Goal: Task Accomplishment & Management: Manage account settings

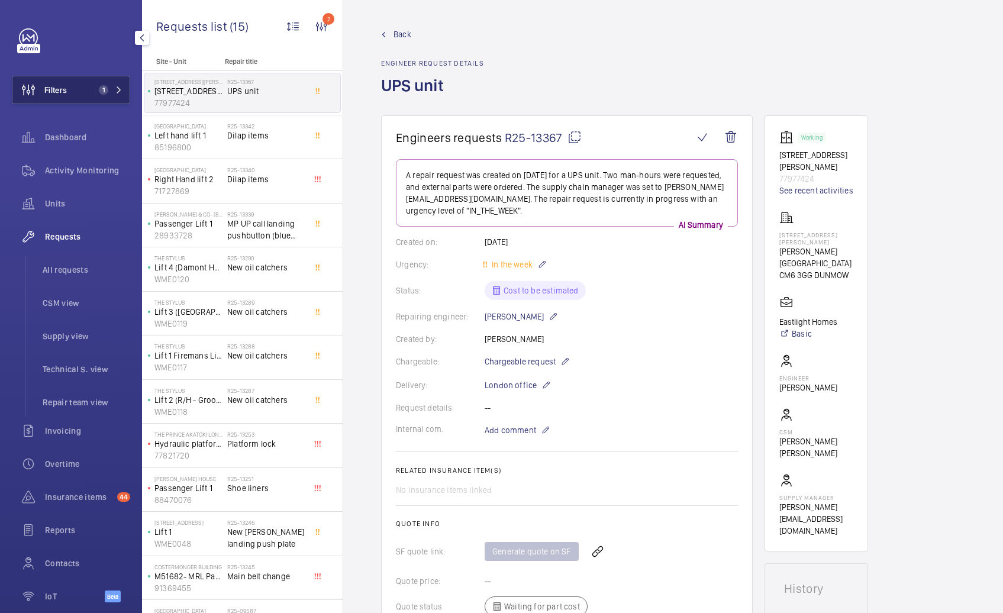
click at [105, 94] on span "1" at bounding box center [108, 89] width 28 height 9
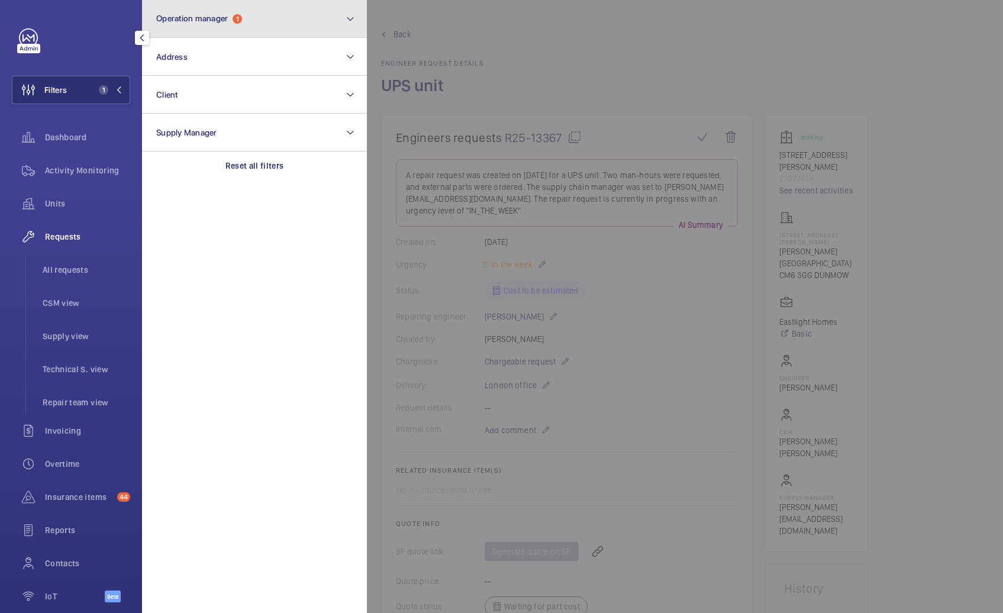
click at [308, 24] on button "Operation manager 1" at bounding box center [254, 19] width 225 height 38
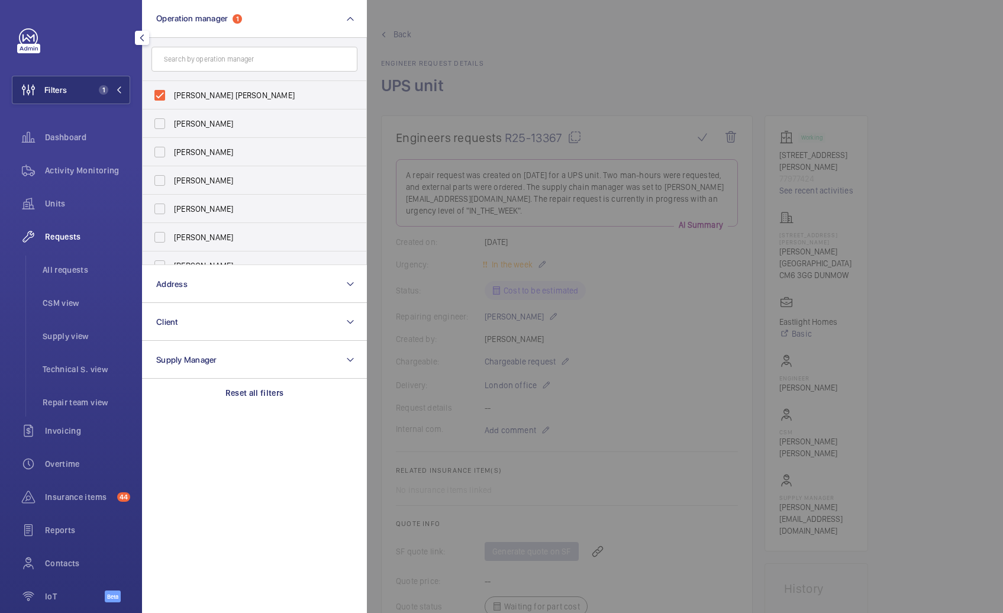
click at [460, 79] on div at bounding box center [868, 306] width 1003 height 613
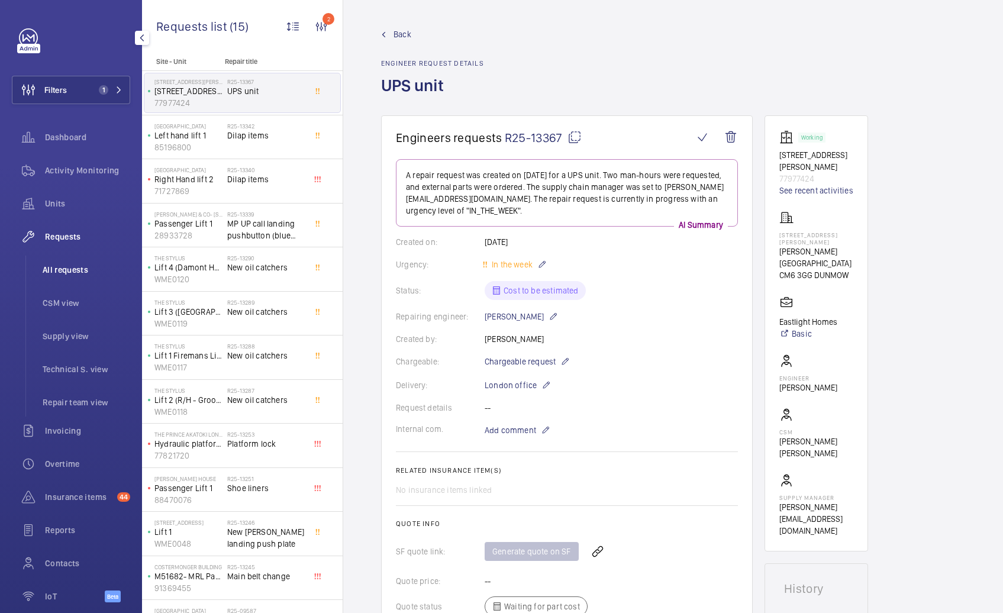
click at [69, 265] on span "All requests" at bounding box center [87, 270] width 88 height 12
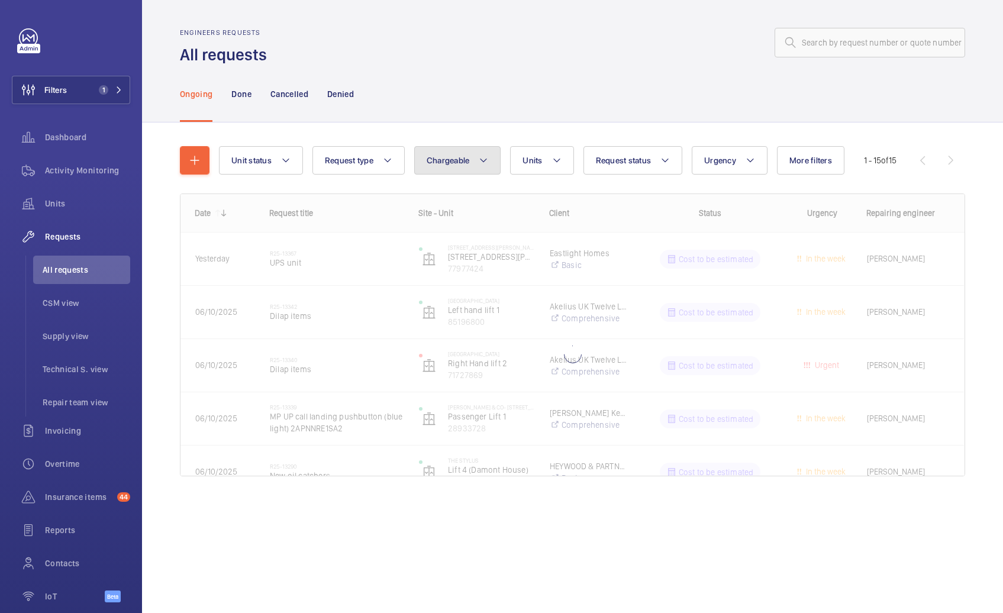
click at [445, 169] on button "Chargeable" at bounding box center [457, 160] width 87 height 28
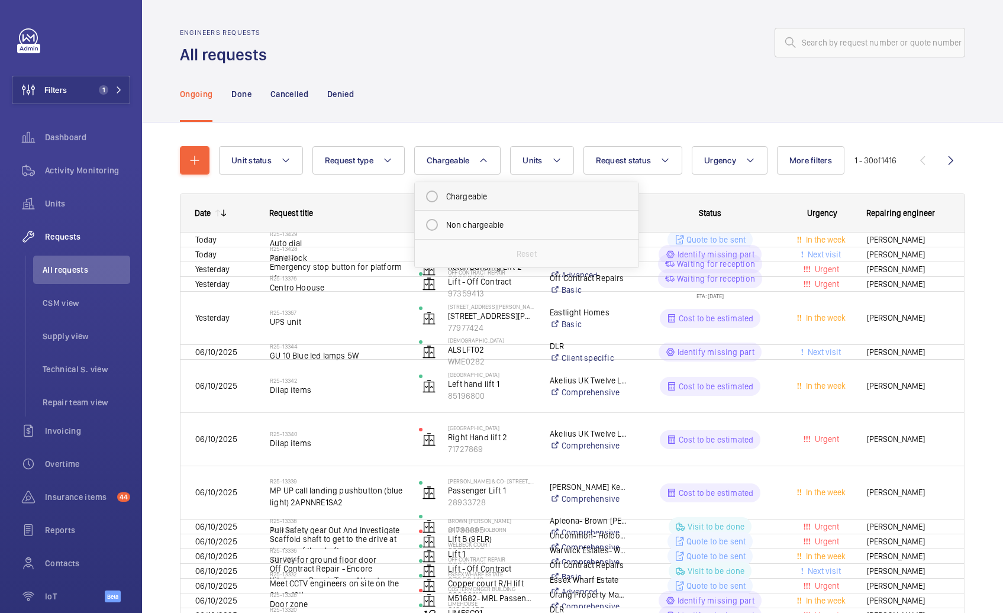
click at [451, 195] on mat-radio-button "Chargeable" at bounding box center [526, 197] width 213 height 24
radio input "true"
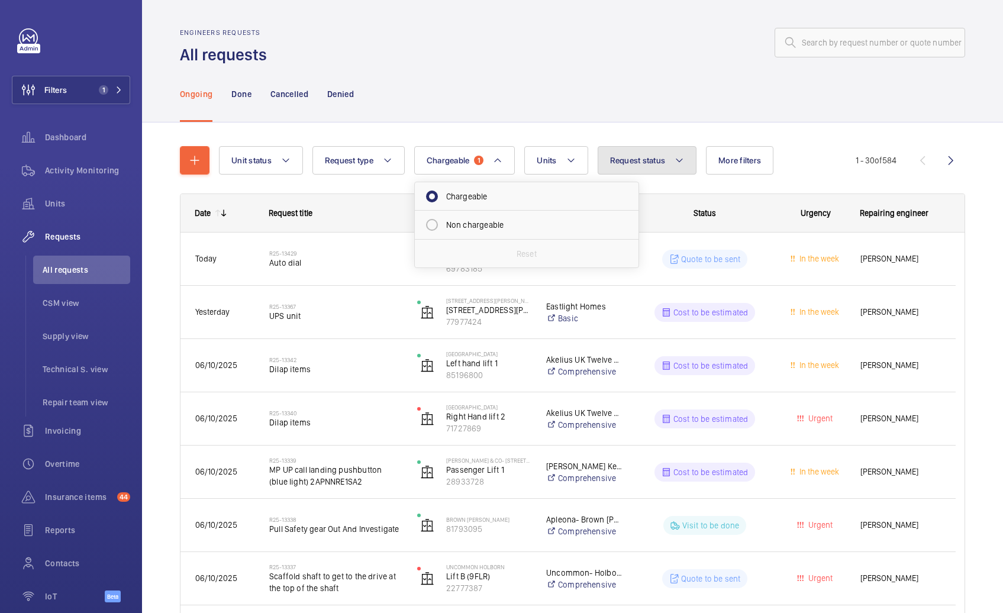
click at [633, 168] on button "Request status" at bounding box center [647, 160] width 99 height 28
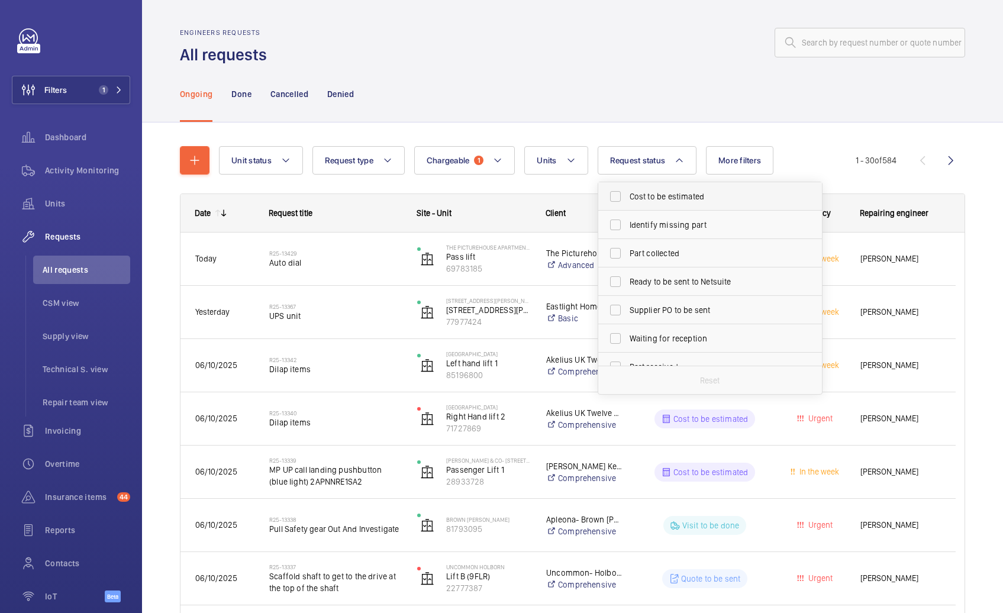
click at [637, 199] on span "Cost to be estimated" at bounding box center [711, 197] width 163 height 12
click at [627, 199] on input "Cost to be estimated" at bounding box center [616, 197] width 24 height 24
checkbox input "true"
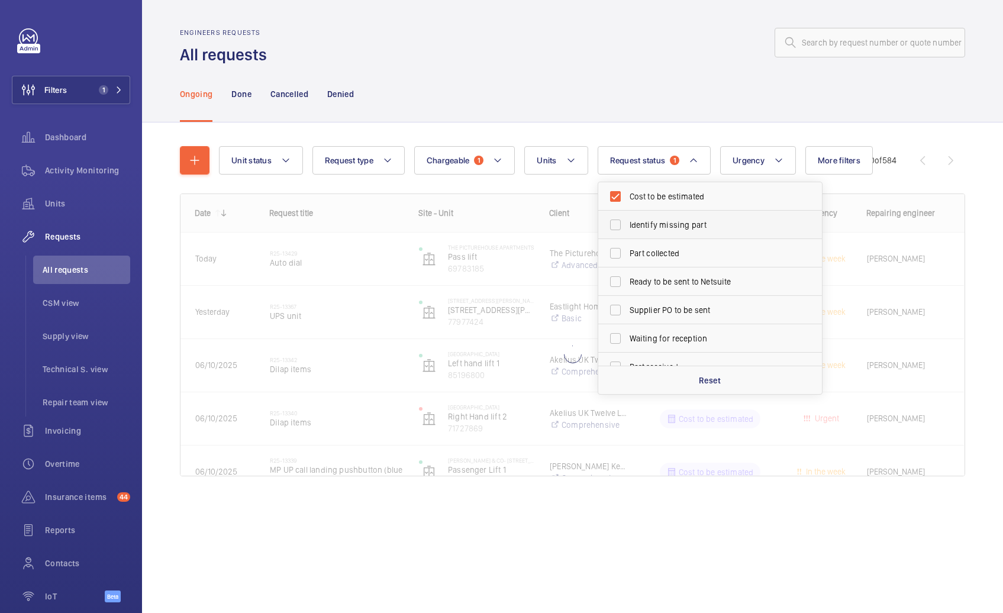
click at [647, 224] on span "Identify missing part" at bounding box center [711, 225] width 163 height 12
click at [627, 224] on input "Identify missing part" at bounding box center [616, 225] width 24 height 24
checkbox input "true"
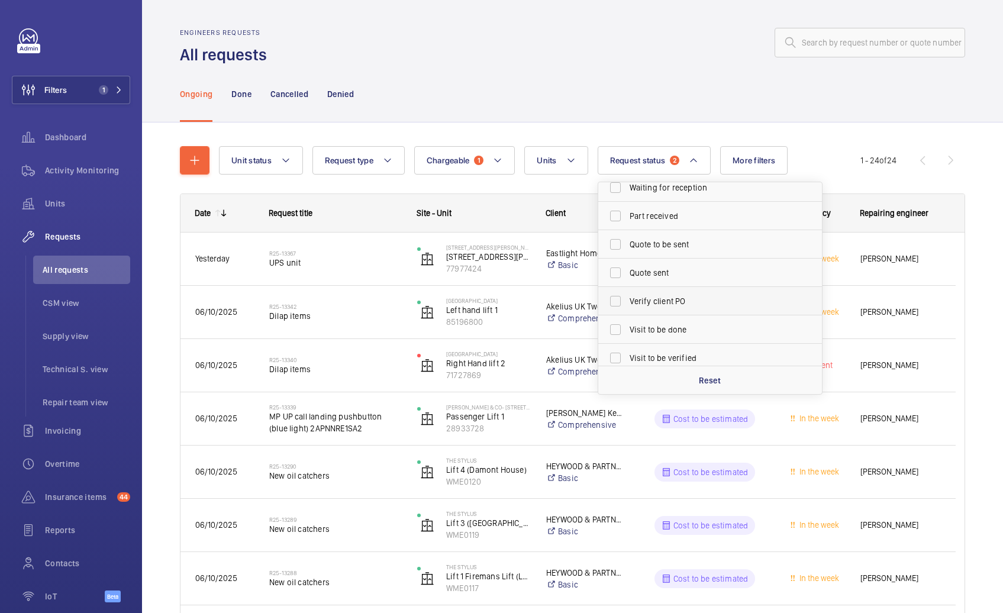
scroll to position [157, 0]
click at [652, 241] on span "Quote to be sent" at bounding box center [711, 238] width 163 height 12
click at [627, 241] on input "Quote to be sent" at bounding box center [616, 238] width 24 height 24
checkbox input "true"
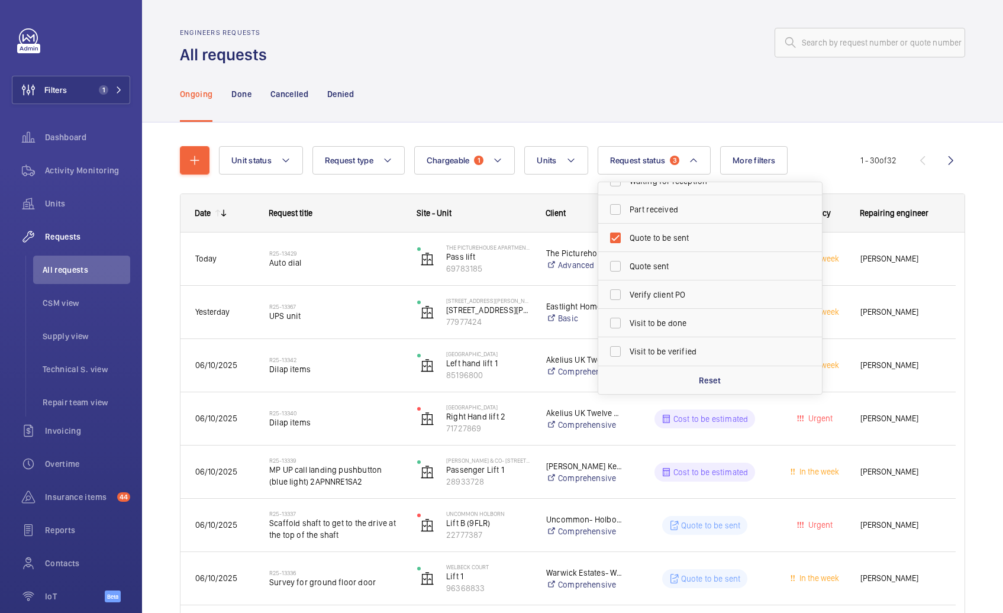
click at [643, 77] on div "Ongoing Done Cancelled Denied" at bounding box center [572, 94] width 785 height 56
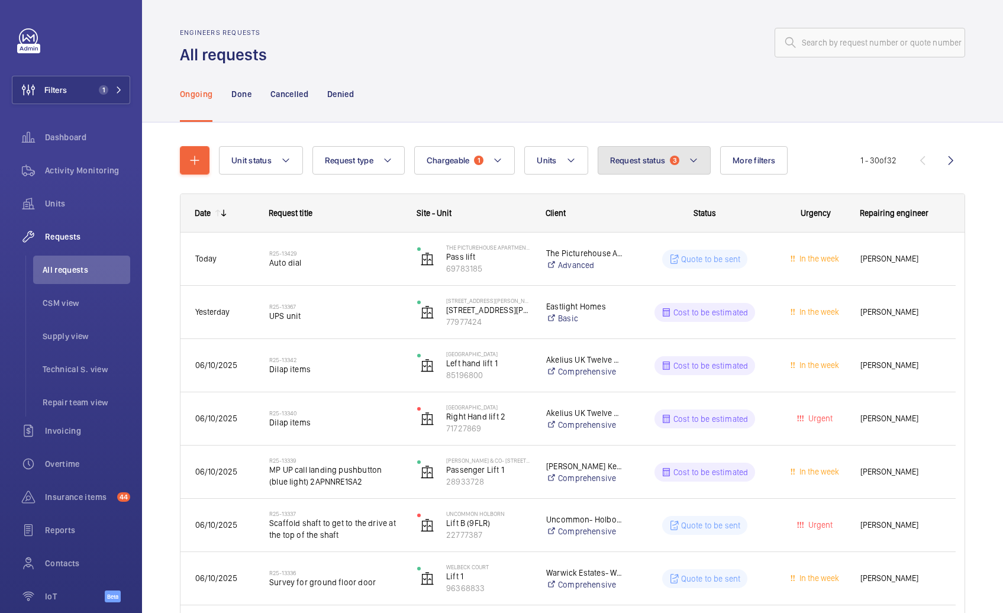
click at [653, 165] on button "Request status 3" at bounding box center [655, 160] width 114 height 28
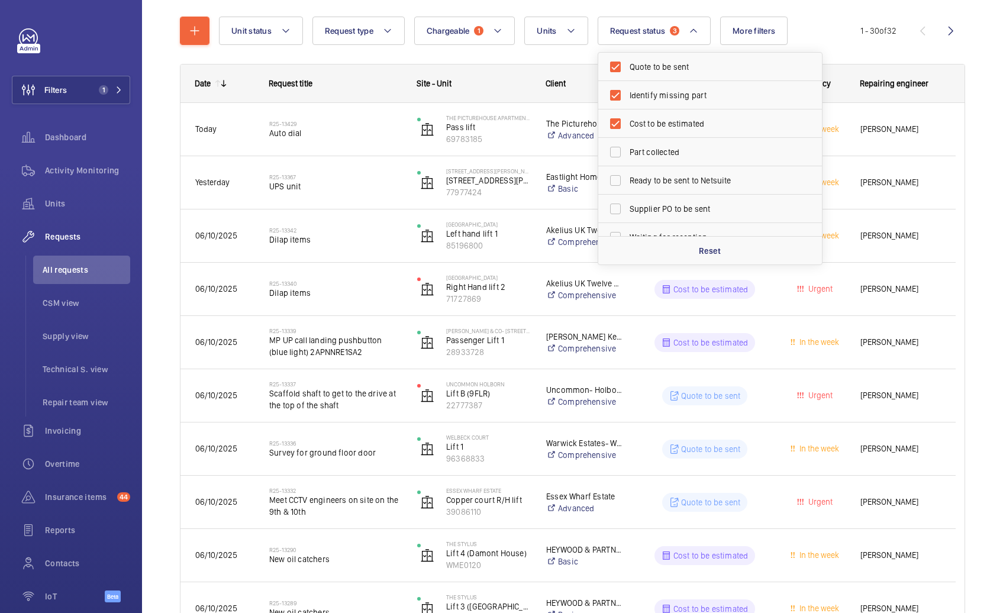
scroll to position [157, 0]
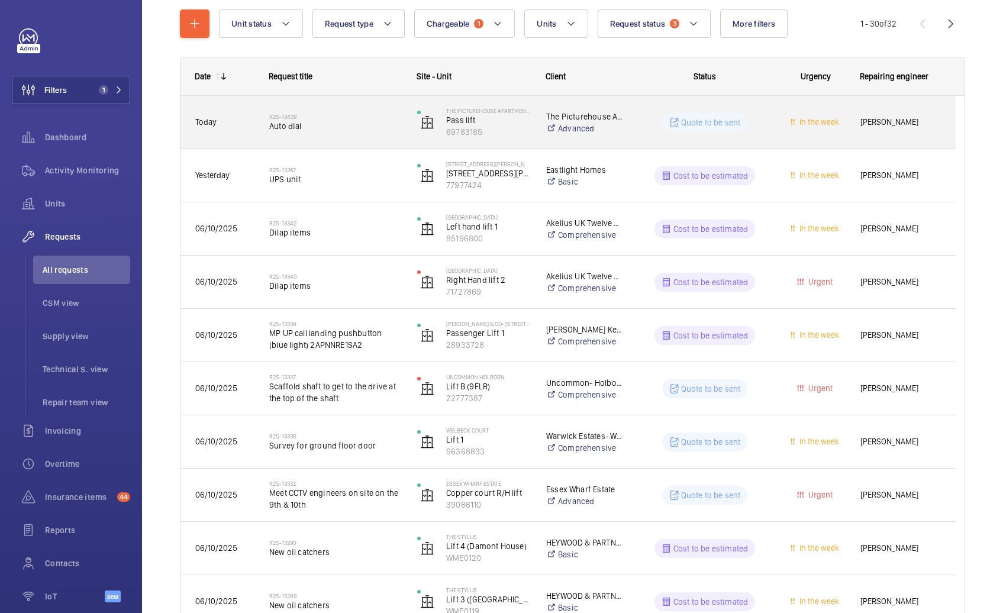
scroll to position [0, 0]
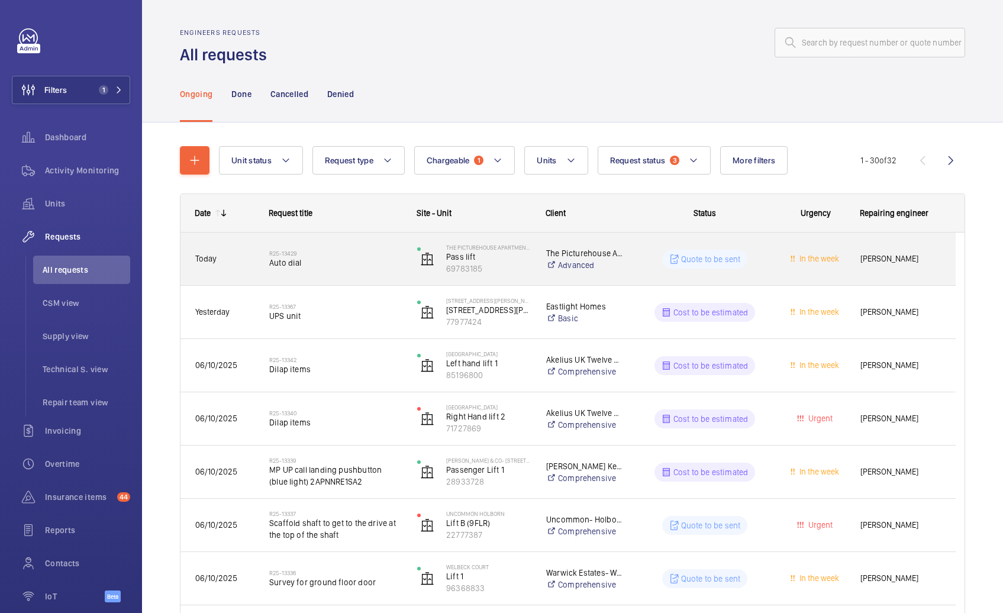
click at [339, 266] on span "Auto dial" at bounding box center [335, 263] width 133 height 12
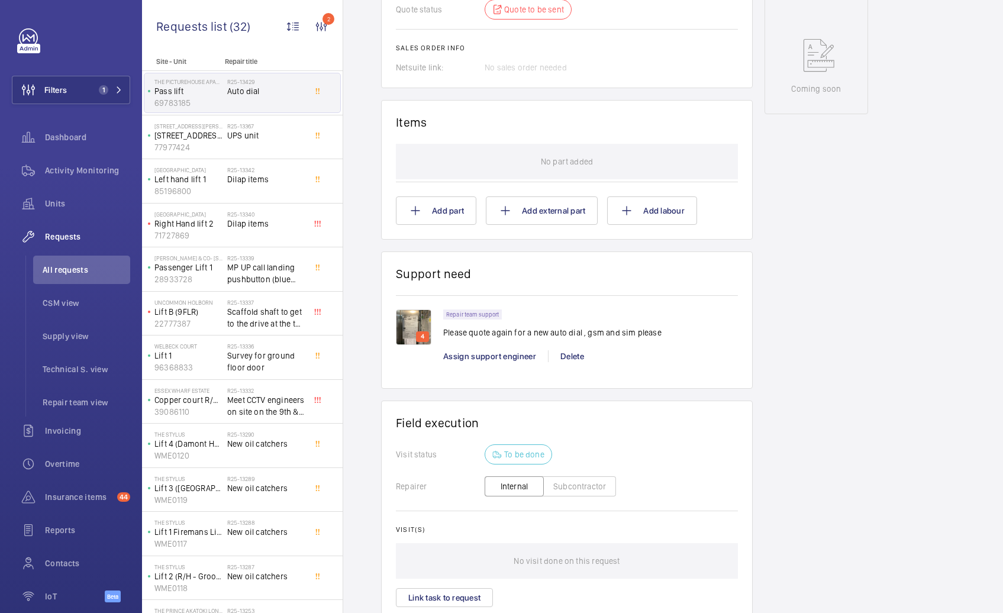
scroll to position [669, 0]
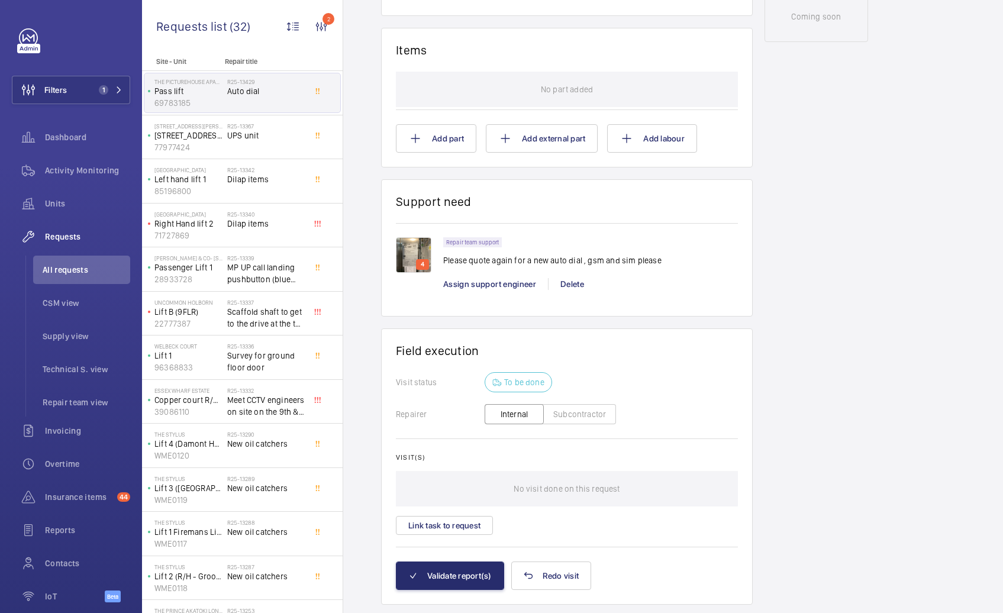
click at [421, 253] on img at bounding box center [414, 255] width 36 height 36
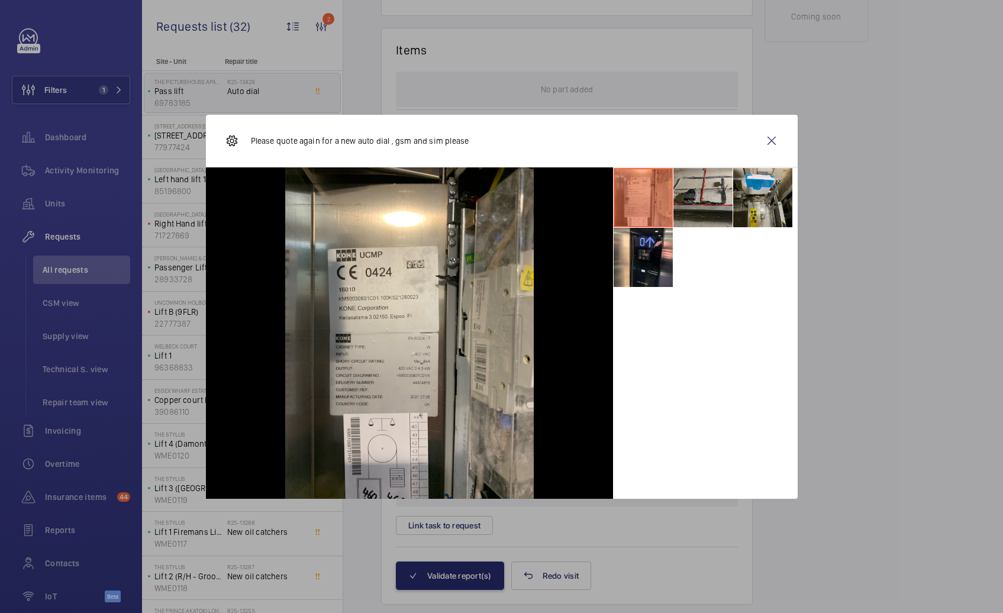
click at [717, 205] on li at bounding box center [702, 197] width 59 height 59
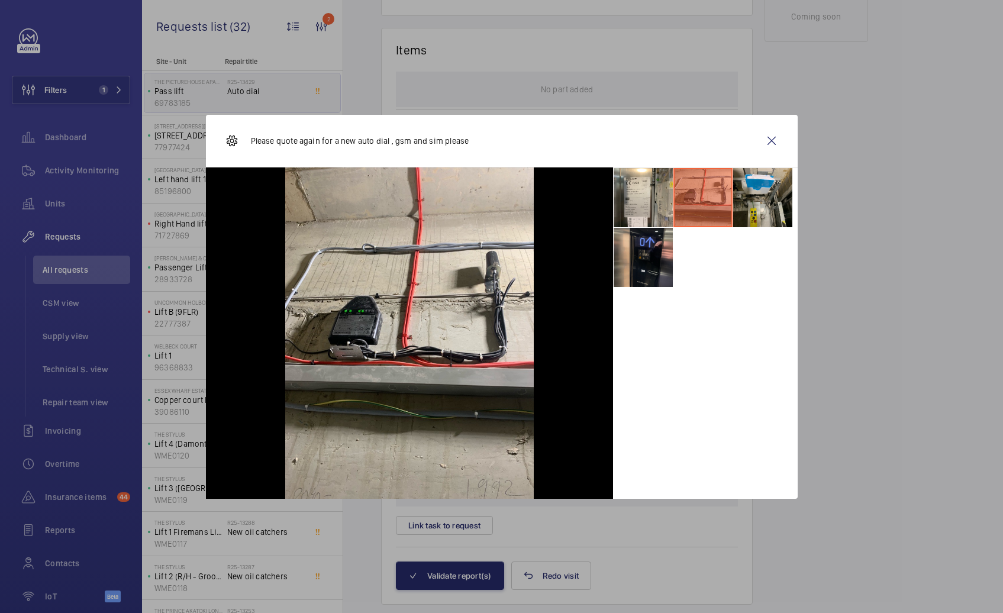
click at [649, 257] on li at bounding box center [643, 257] width 59 height 59
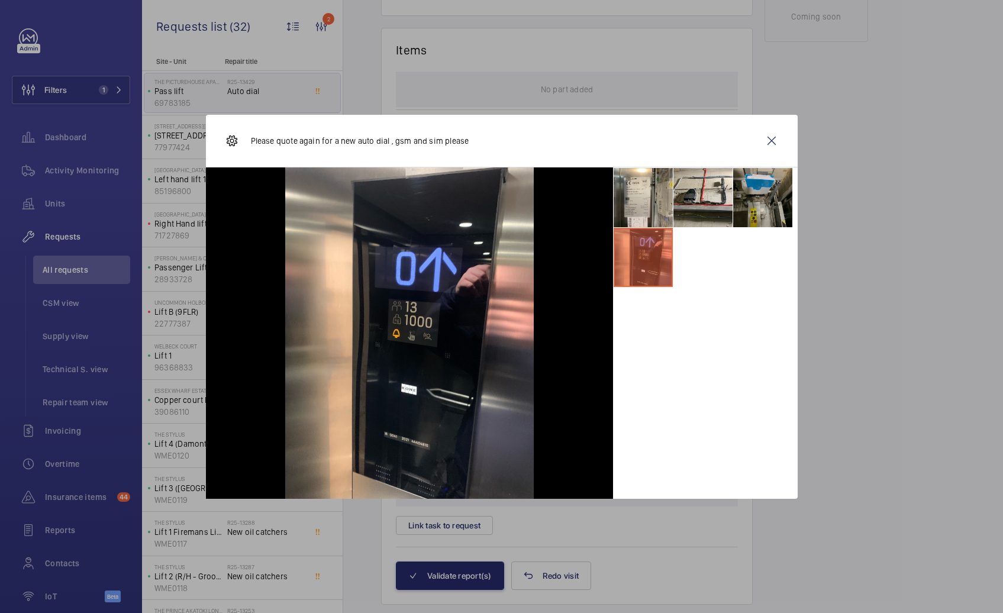
click at [747, 208] on li at bounding box center [762, 197] width 59 height 59
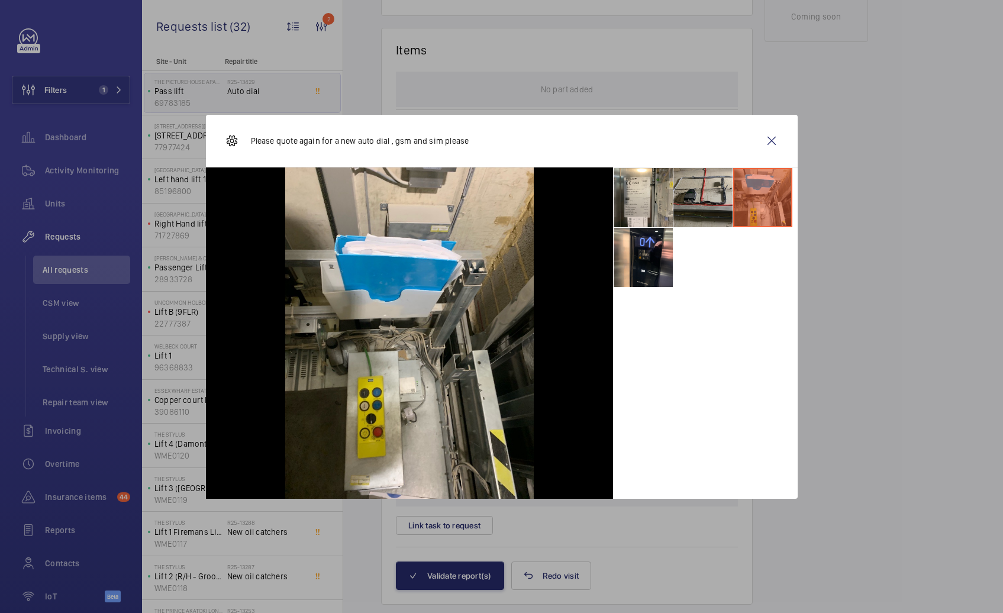
click at [718, 208] on li at bounding box center [702, 197] width 59 height 59
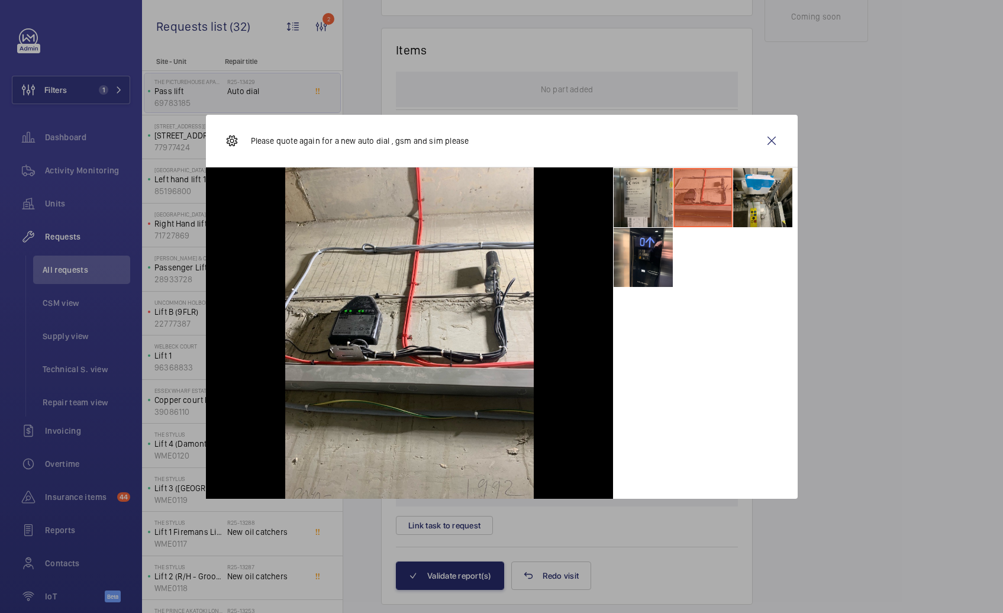
click at [655, 209] on li at bounding box center [643, 197] width 59 height 59
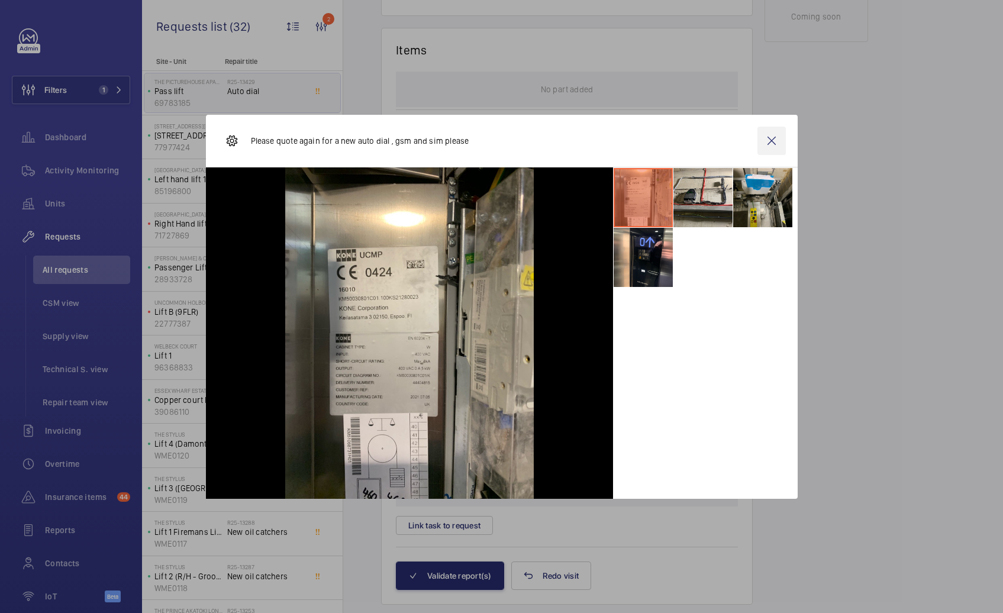
click at [775, 140] on wm-front-icon-button at bounding box center [772, 141] width 28 height 28
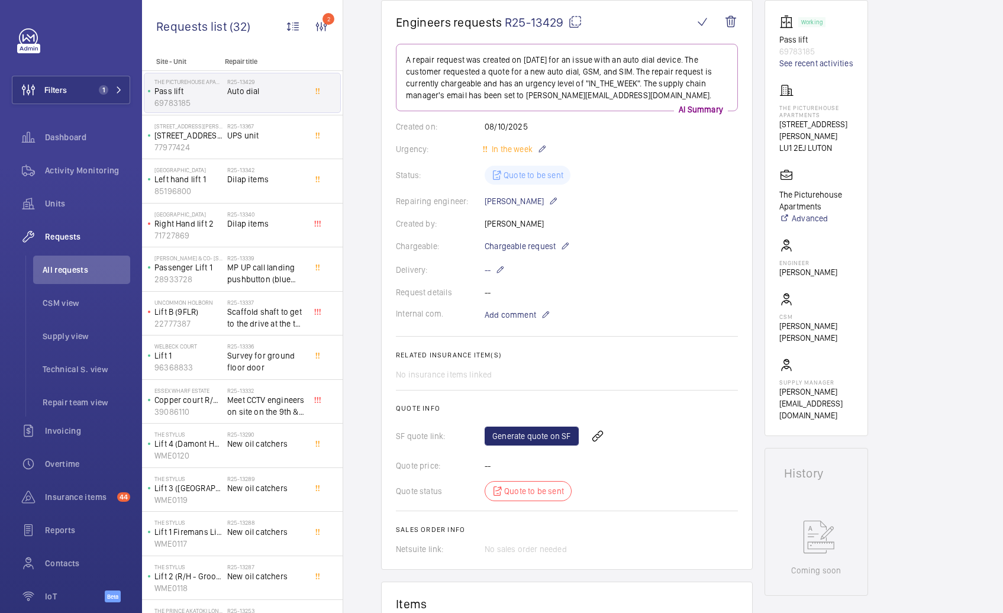
scroll to position [120, 0]
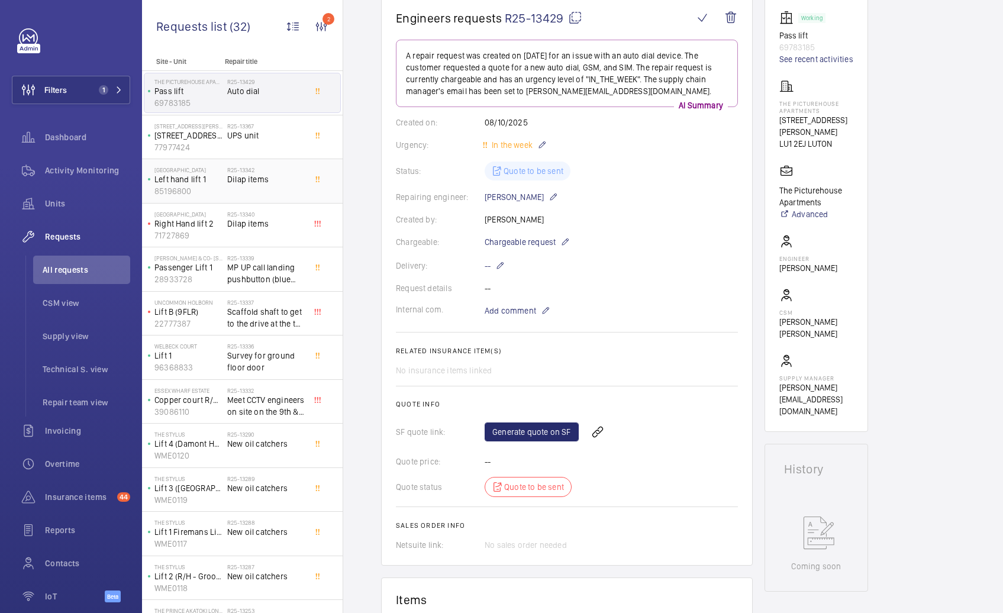
click at [191, 183] on p "Left hand lift 1" at bounding box center [188, 179] width 68 height 12
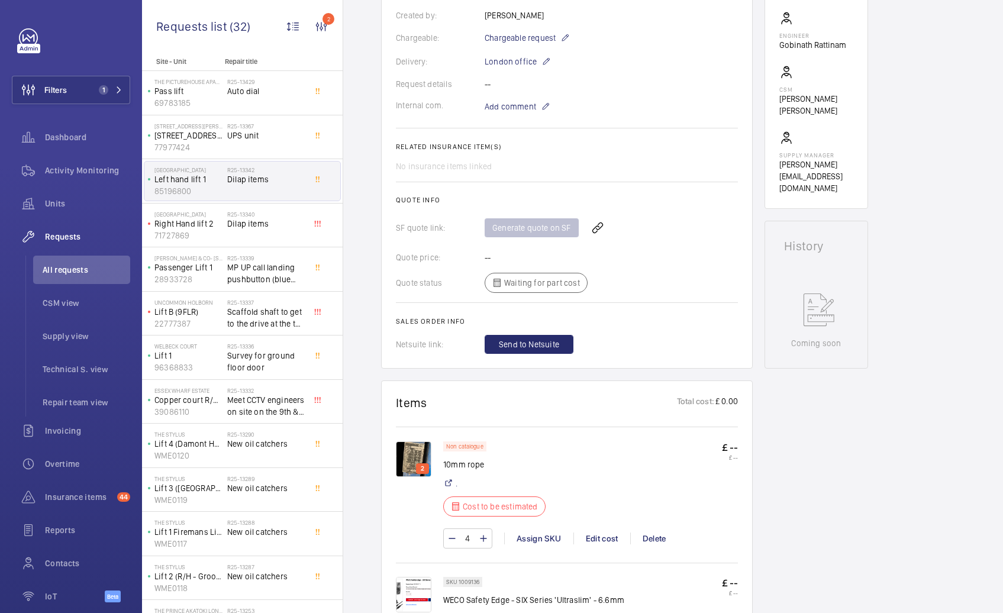
scroll to position [80, 0]
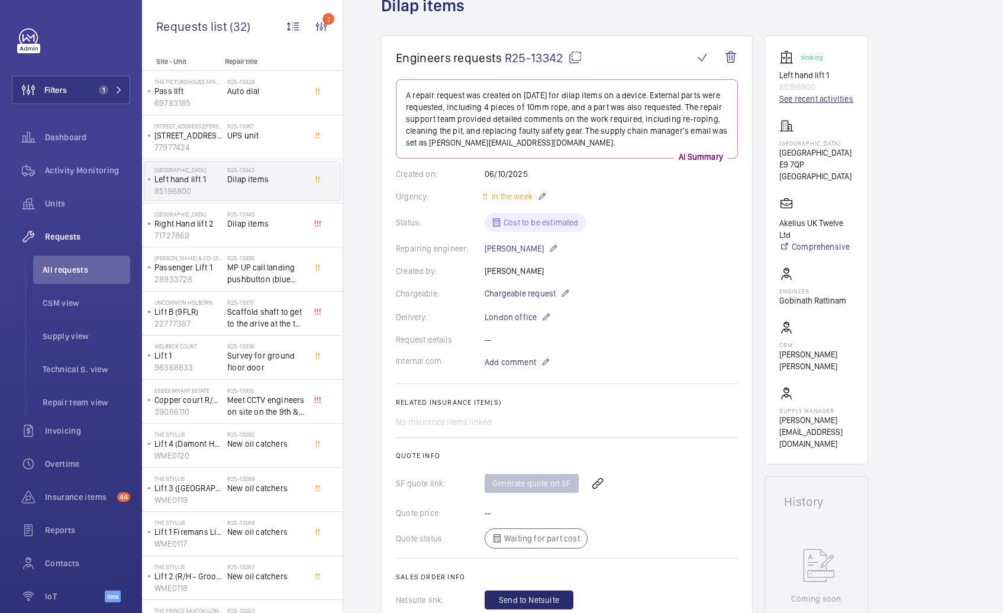
click at [811, 99] on link "See recent activities" at bounding box center [816, 99] width 74 height 12
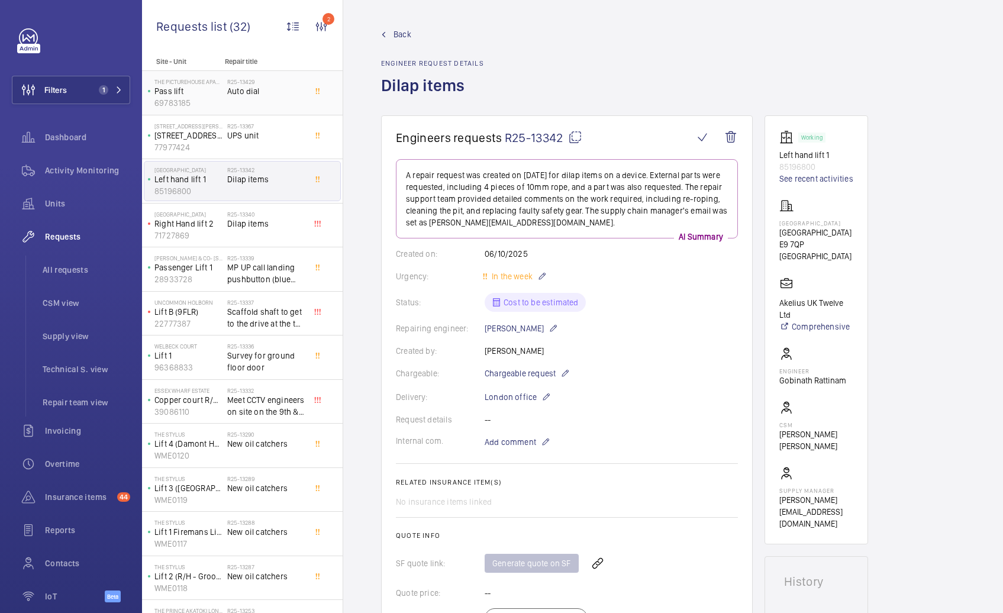
click at [262, 95] on span "Auto dial" at bounding box center [266, 91] width 78 height 12
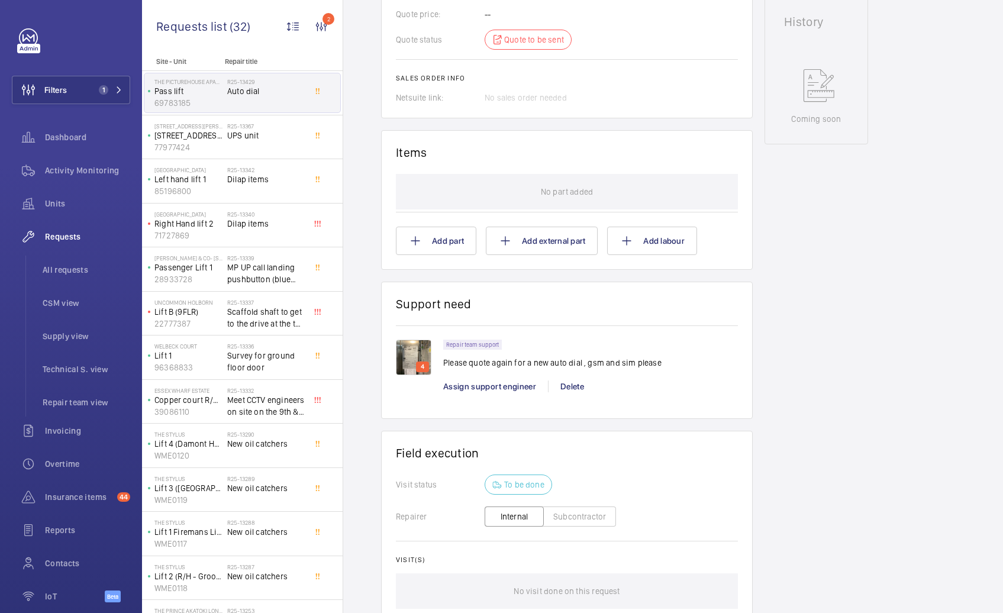
scroll to position [606, 0]
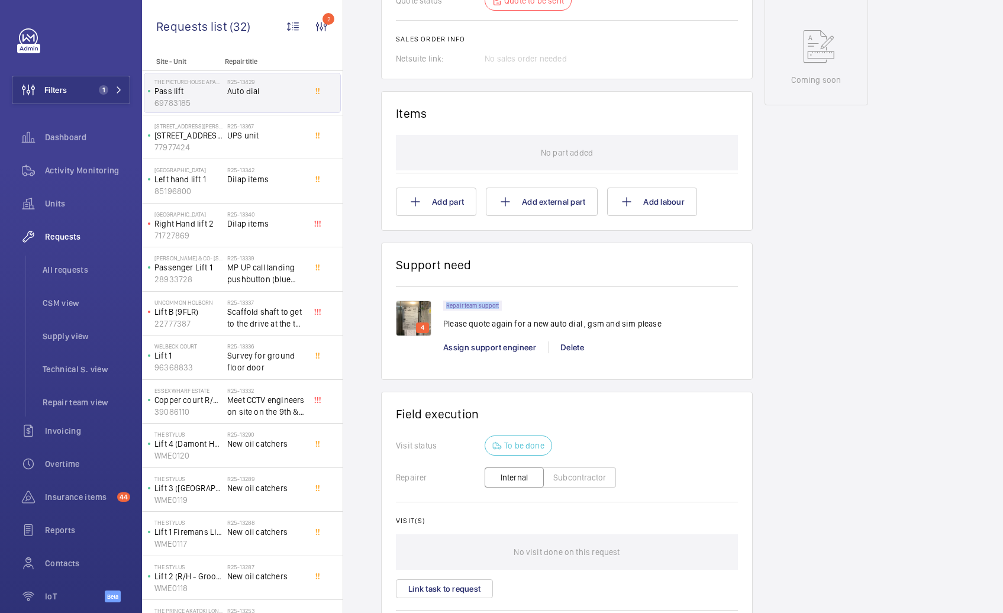
drag, startPoint x: 446, startPoint y: 304, endPoint x: 503, endPoint y: 309, distance: 57.0
click at [503, 309] on wm-front-pills "Repair team support" at bounding box center [476, 306] width 66 height 10
drag, startPoint x: 443, startPoint y: 325, endPoint x: 564, endPoint y: 328, distance: 121.4
click at [564, 328] on p "Please quote again for a new auto dial , gsm and sim please" at bounding box center [552, 324] width 218 height 12
click at [565, 327] on p "Please quote again for a new auto dial , gsm and sim please" at bounding box center [552, 324] width 218 height 12
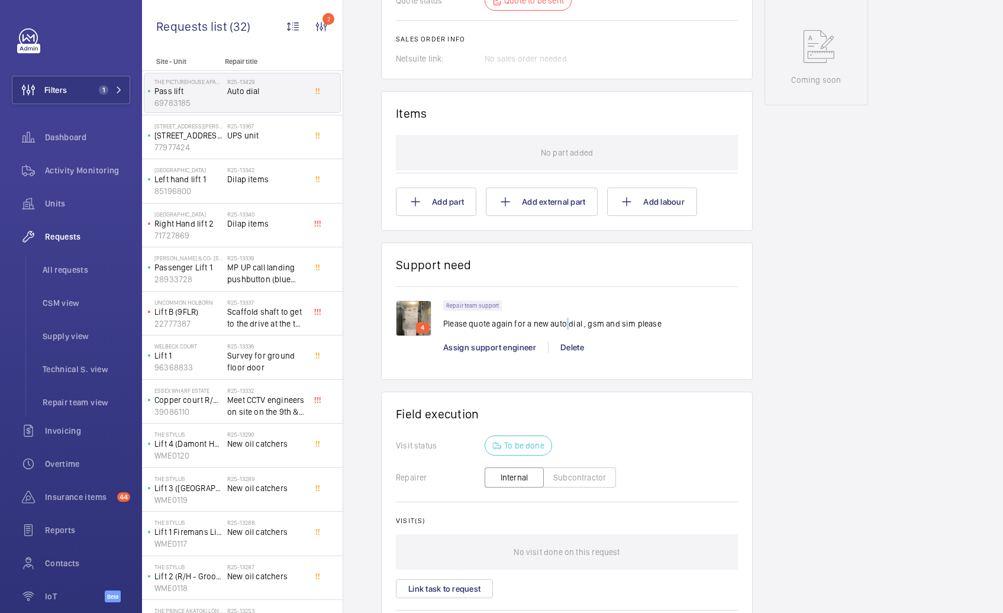
click at [565, 327] on p "Please quote again for a new auto dial , gsm and sim please" at bounding box center [552, 324] width 218 height 12
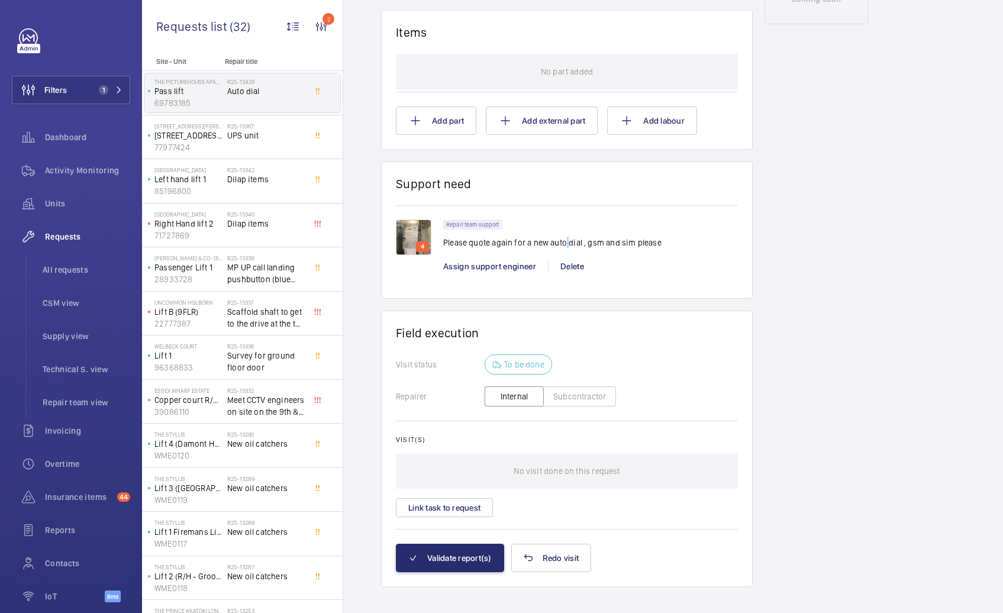
scroll to position [699, 0]
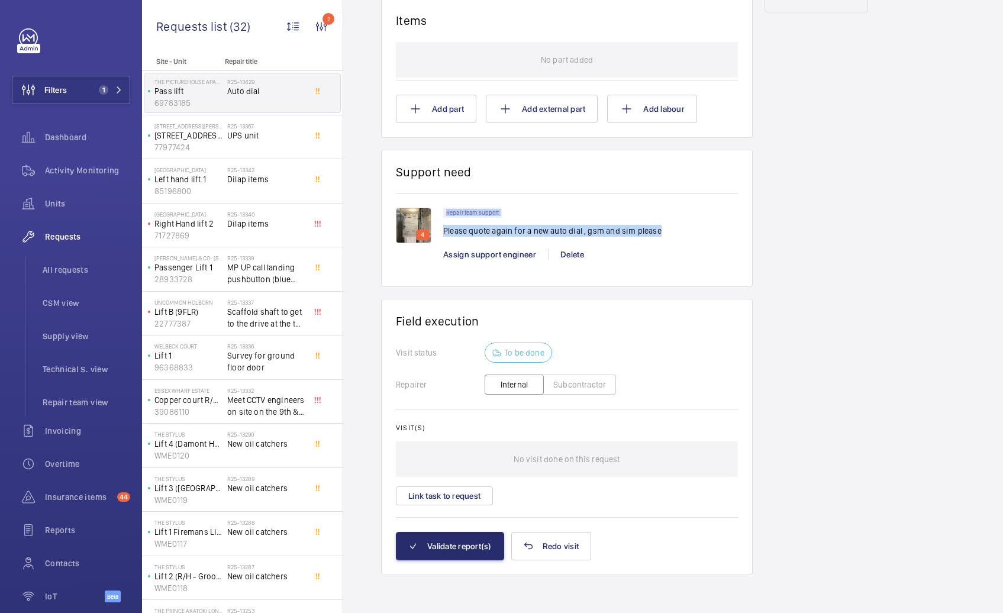
drag, startPoint x: 447, startPoint y: 212, endPoint x: 722, endPoint y: 226, distance: 275.6
click at [722, 226] on div "Repair team support Please quote again for a new auto dial , gsm and sim please" at bounding box center [590, 226] width 295 height 36
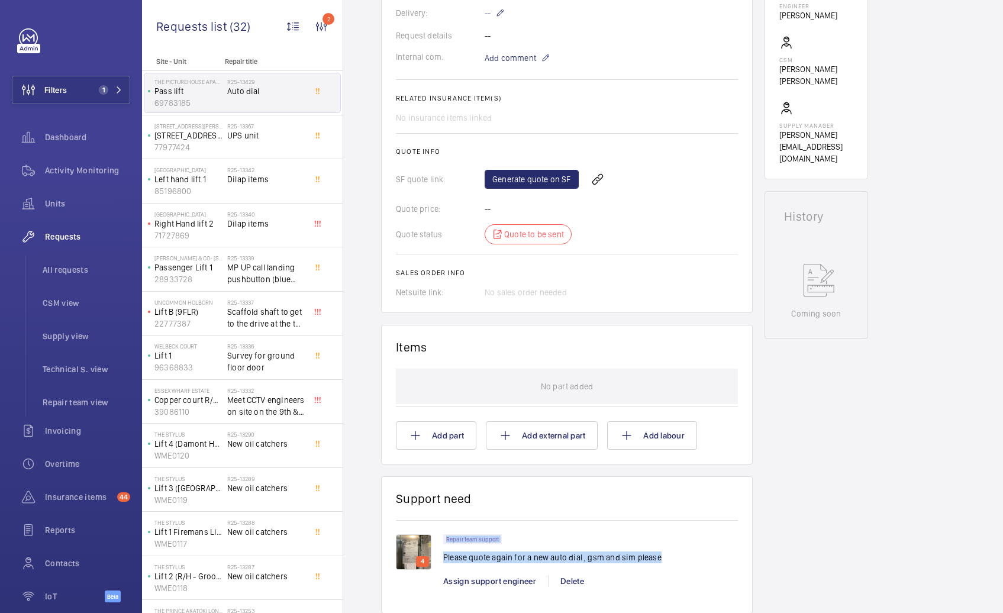
scroll to position [675, 0]
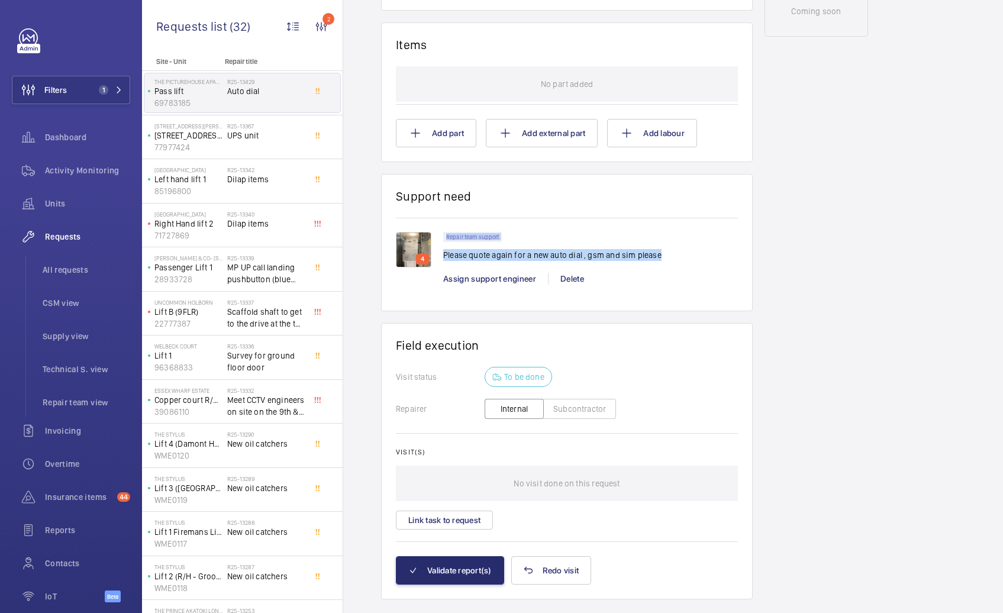
click at [510, 252] on p "Please quote again for a new auto dial , gsm and sim please" at bounding box center [552, 255] width 218 height 12
drag, startPoint x: 444, startPoint y: 234, endPoint x: 703, endPoint y: 255, distance: 260.0
click at [703, 255] on div "Repair team support Please quote again for a new auto dial , gsm and sim please" at bounding box center [590, 250] width 295 height 36
copy div "Repair team support Please quote again for a new auto dial , gsm and sim please"
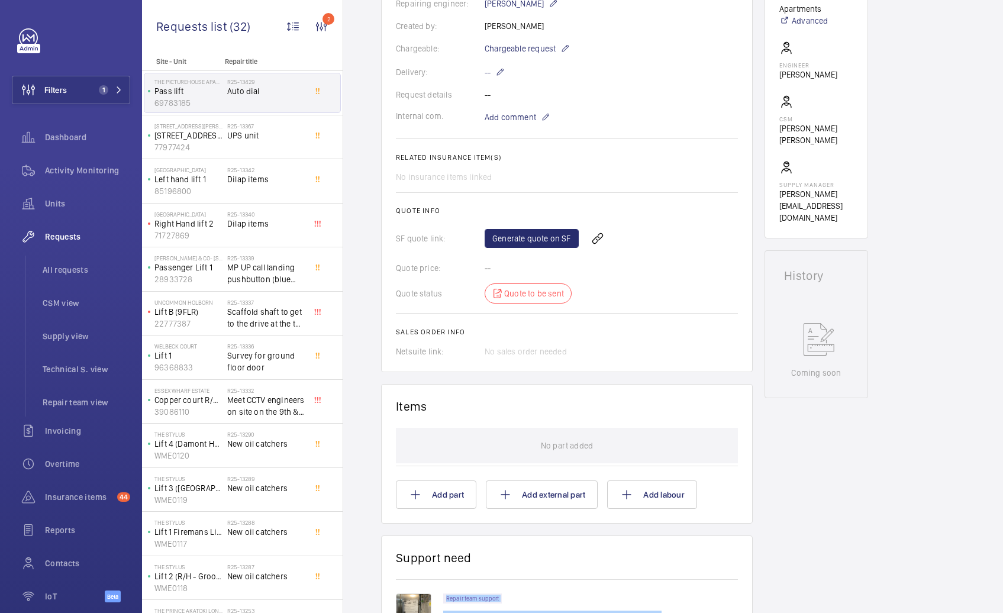
scroll to position [207, 0]
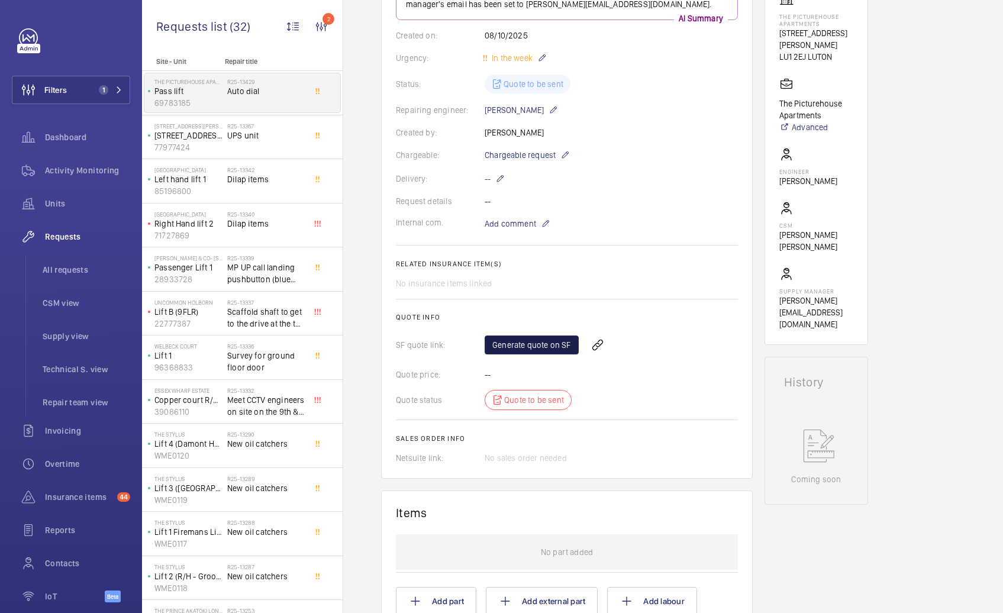
click at [528, 346] on link "Generate quote on SF" at bounding box center [532, 345] width 94 height 19
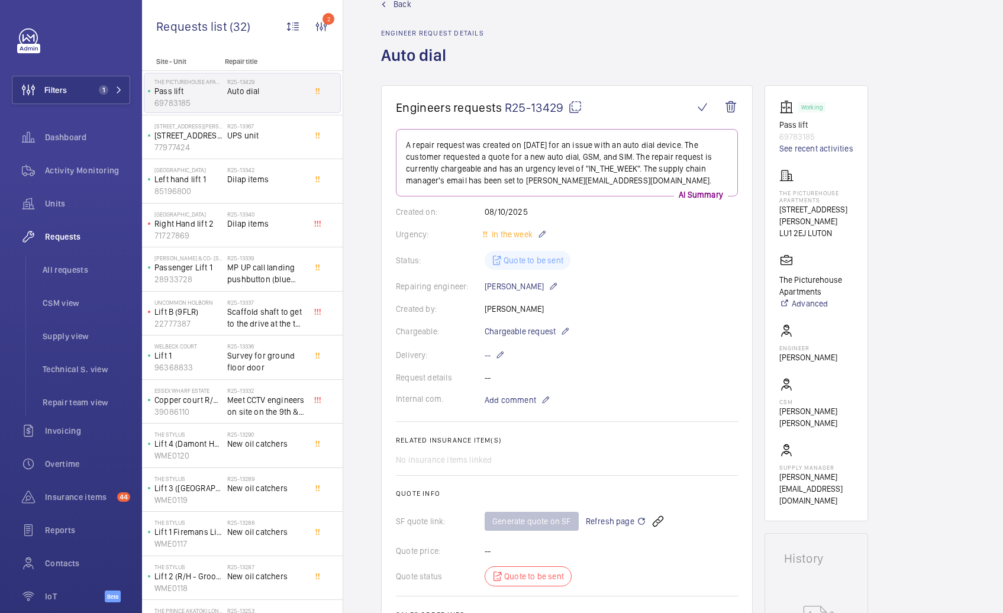
scroll to position [0, 0]
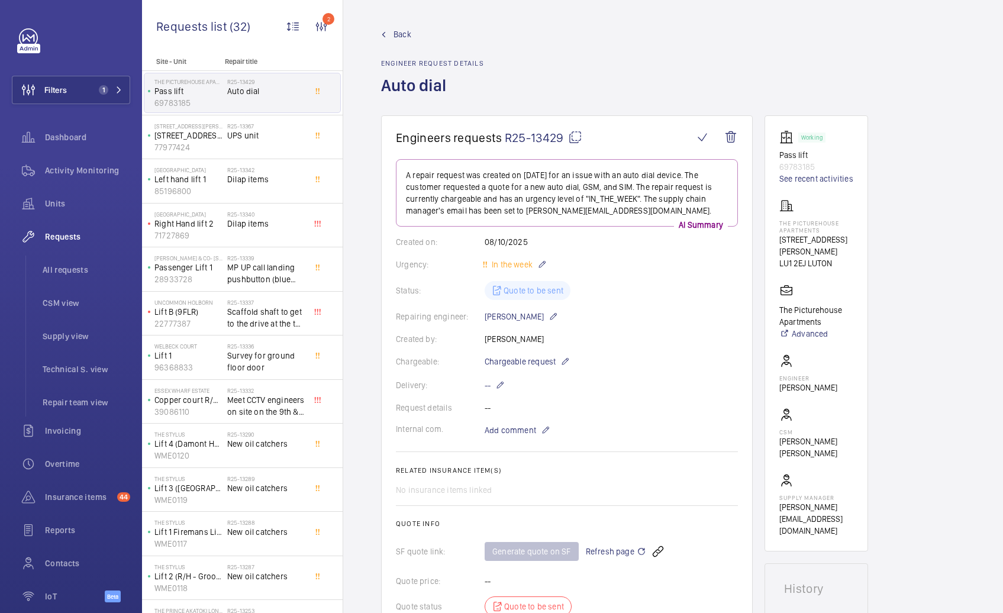
click at [575, 138] on mat-icon at bounding box center [575, 137] width 14 height 14
copy div "Repair team support Please quote again for a new auto dial , gsm and sim please"
click at [618, 552] on span "Refresh page" at bounding box center [616, 551] width 60 height 14
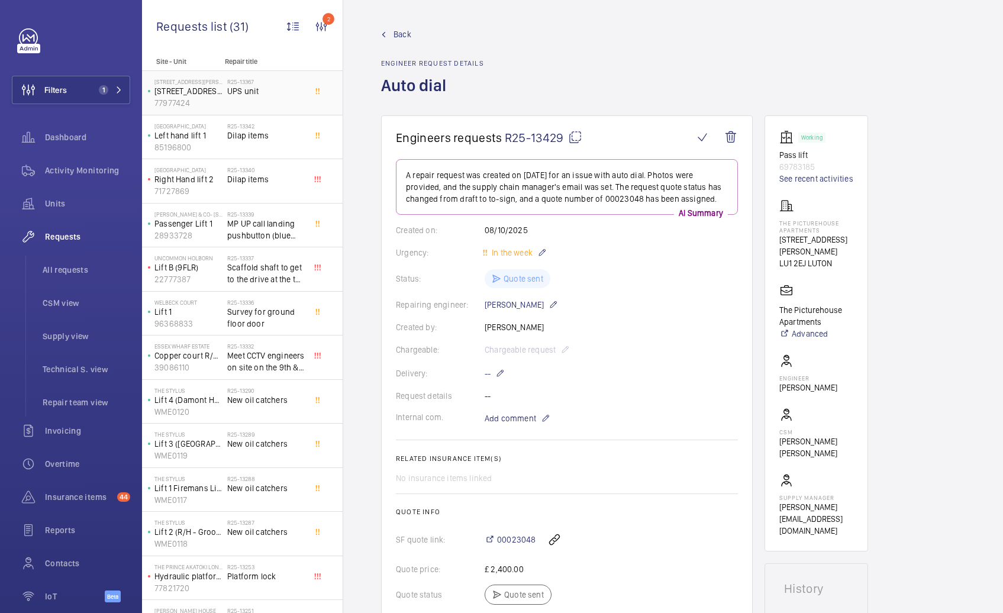
click at [257, 88] on span "UPS unit" at bounding box center [266, 91] width 78 height 12
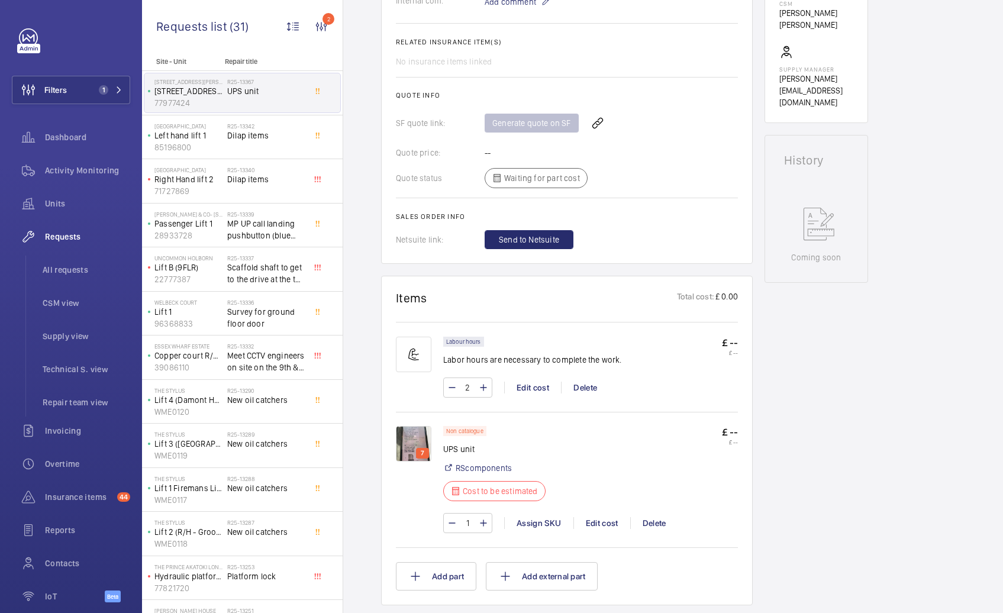
scroll to position [430, 0]
click at [418, 443] on img at bounding box center [414, 442] width 36 height 36
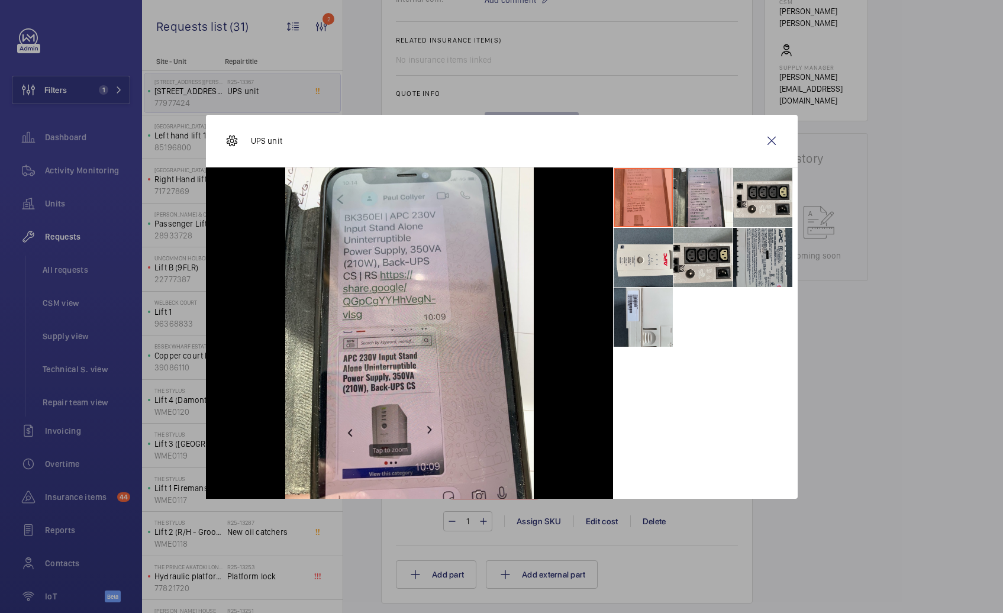
click at [746, 254] on li at bounding box center [762, 257] width 59 height 59
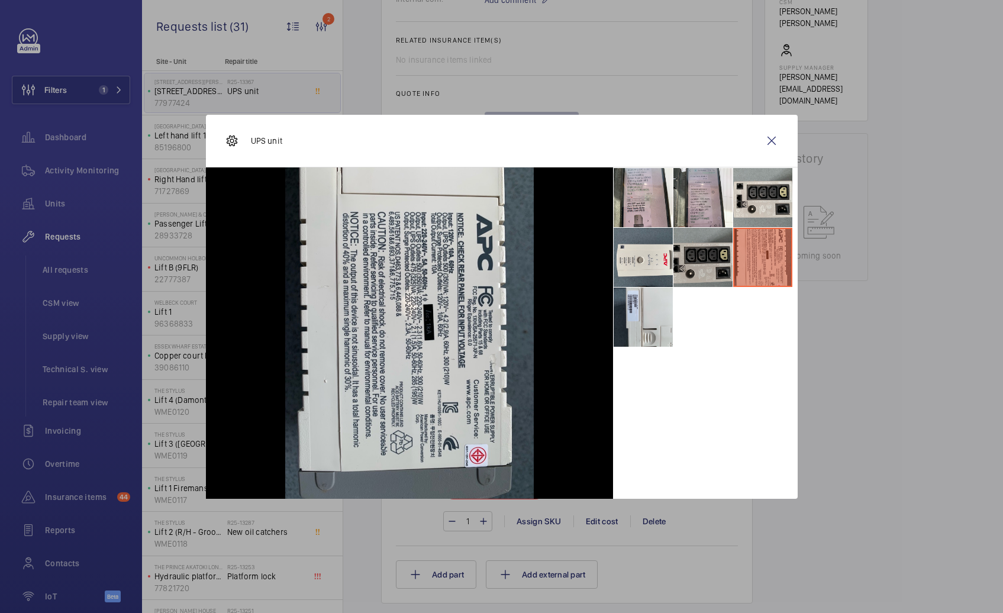
click at [678, 265] on li at bounding box center [702, 257] width 59 height 59
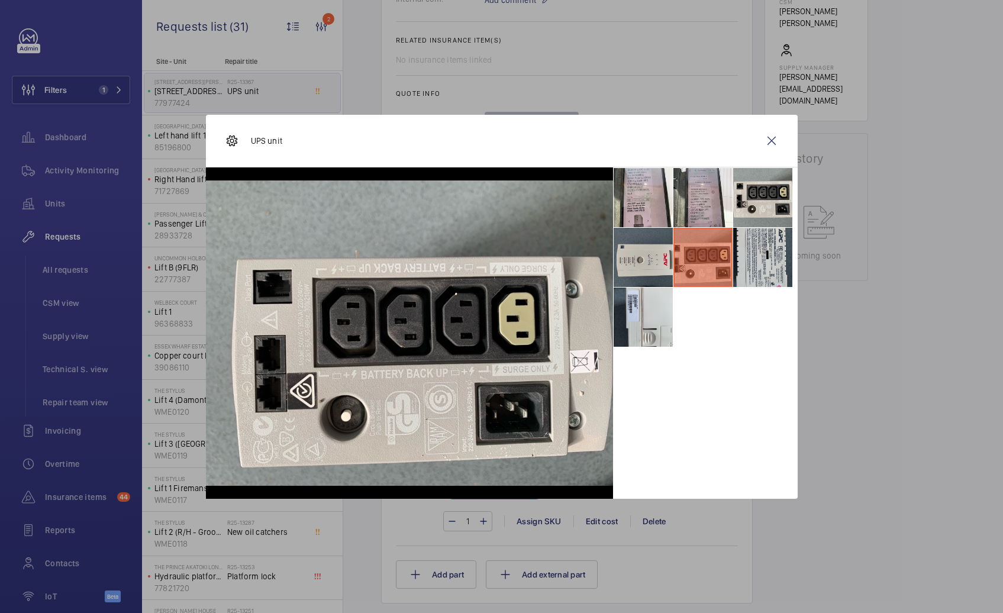
click at [665, 268] on li at bounding box center [643, 257] width 59 height 59
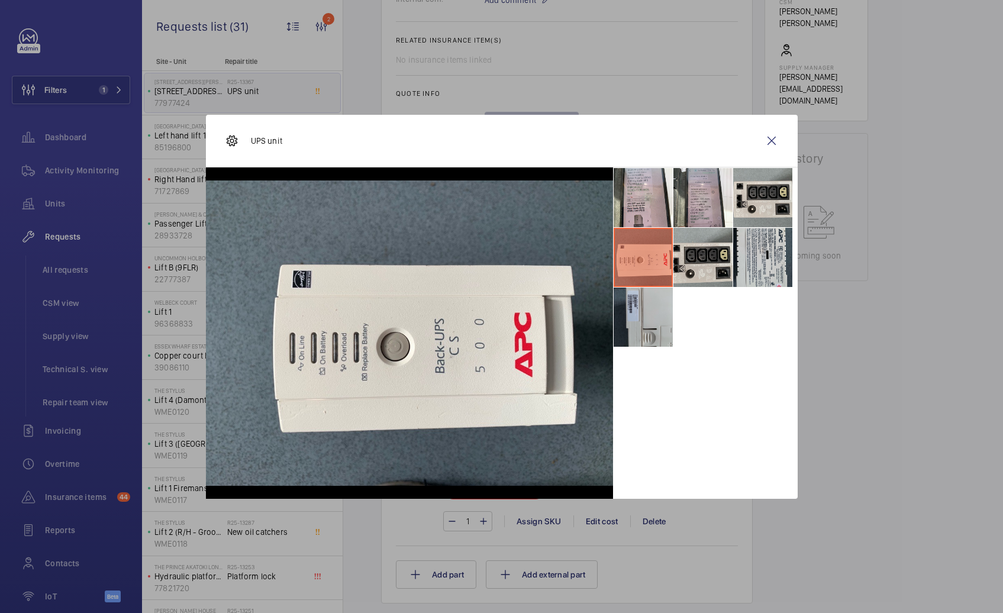
click at [661, 302] on li at bounding box center [643, 317] width 59 height 59
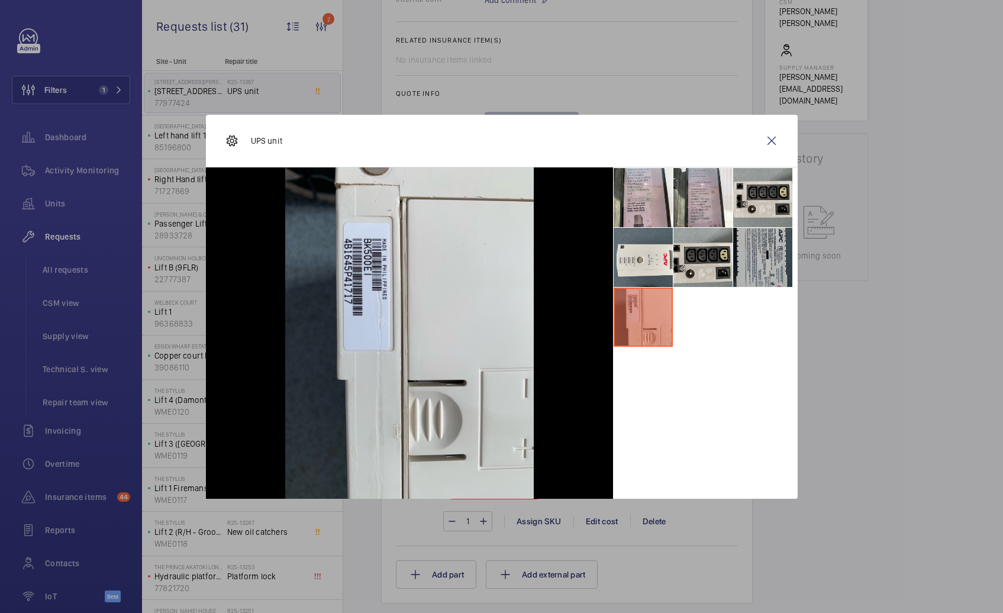
click at [750, 272] on li at bounding box center [762, 257] width 59 height 59
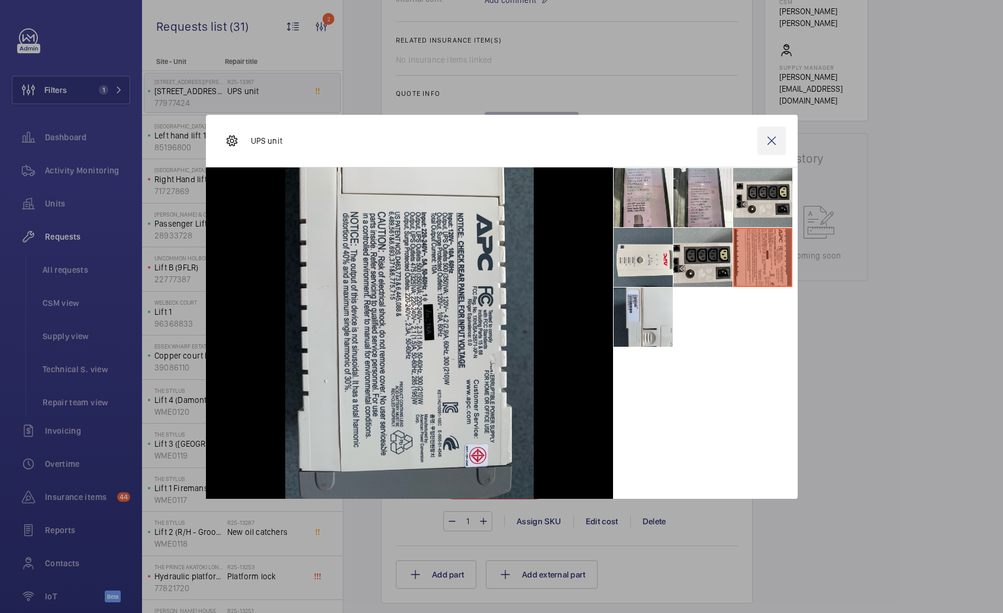
click at [771, 138] on wm-front-icon-button at bounding box center [772, 141] width 28 height 28
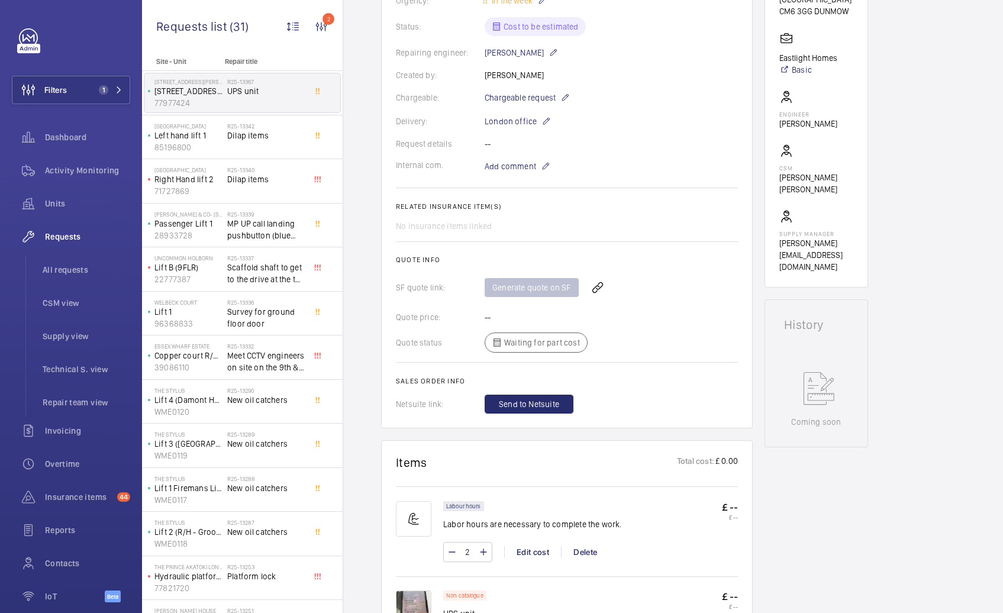
scroll to position [527, 0]
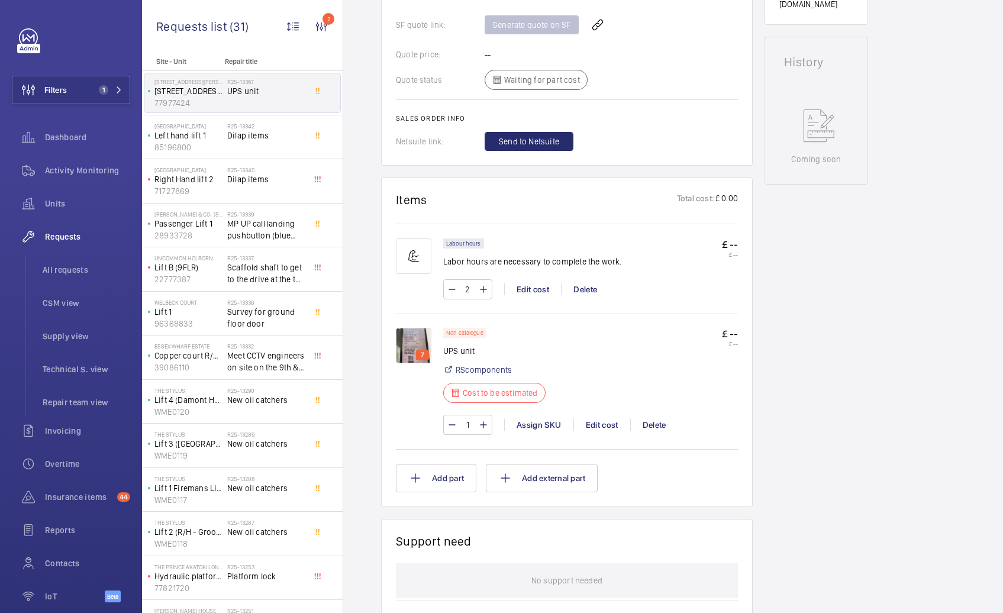
click at [414, 347] on img at bounding box center [414, 346] width 36 height 36
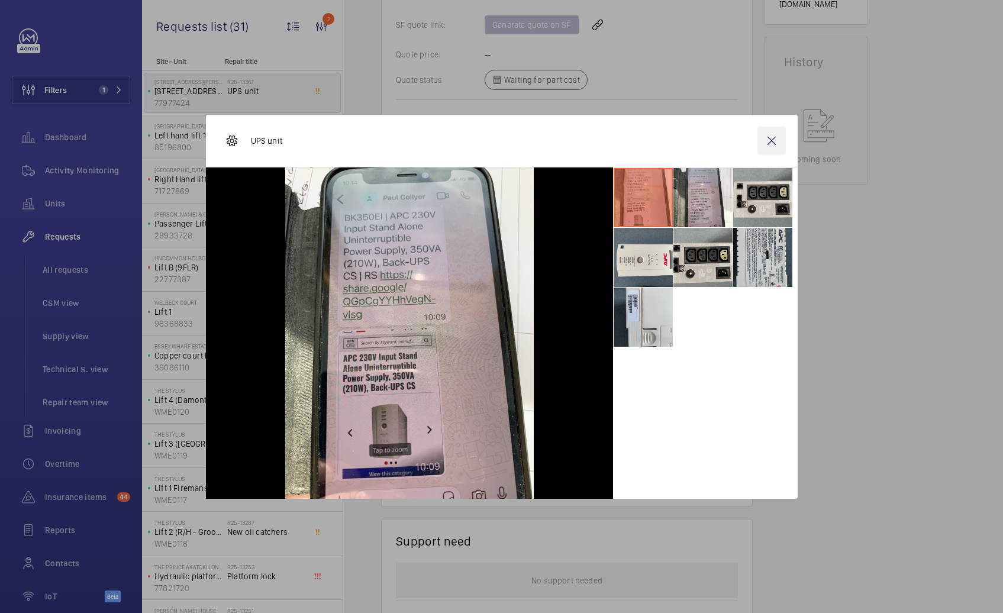
click at [778, 145] on wm-front-icon-button at bounding box center [772, 141] width 28 height 28
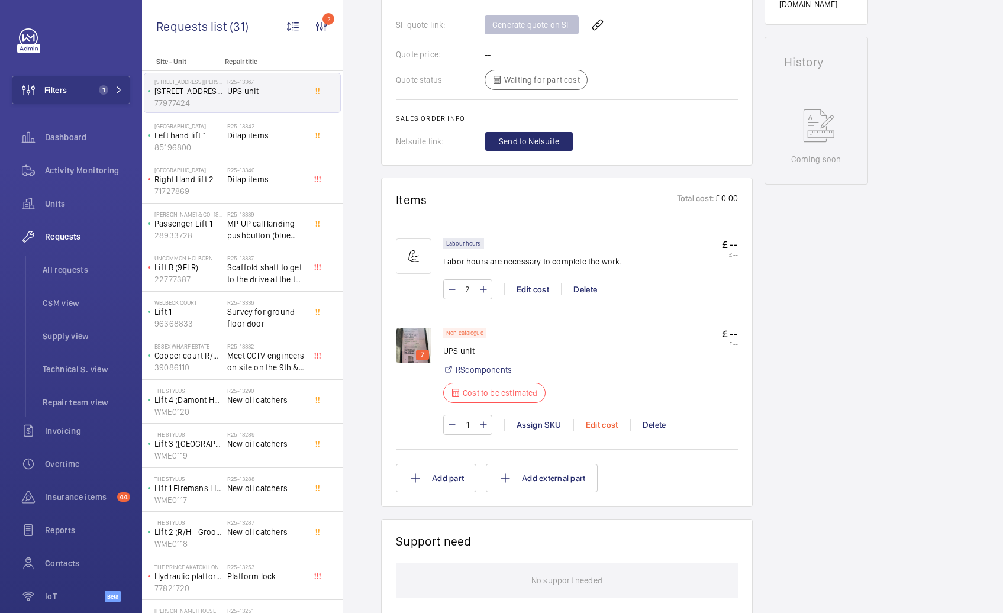
click at [615, 421] on div "Edit cost" at bounding box center [601, 425] width 57 height 12
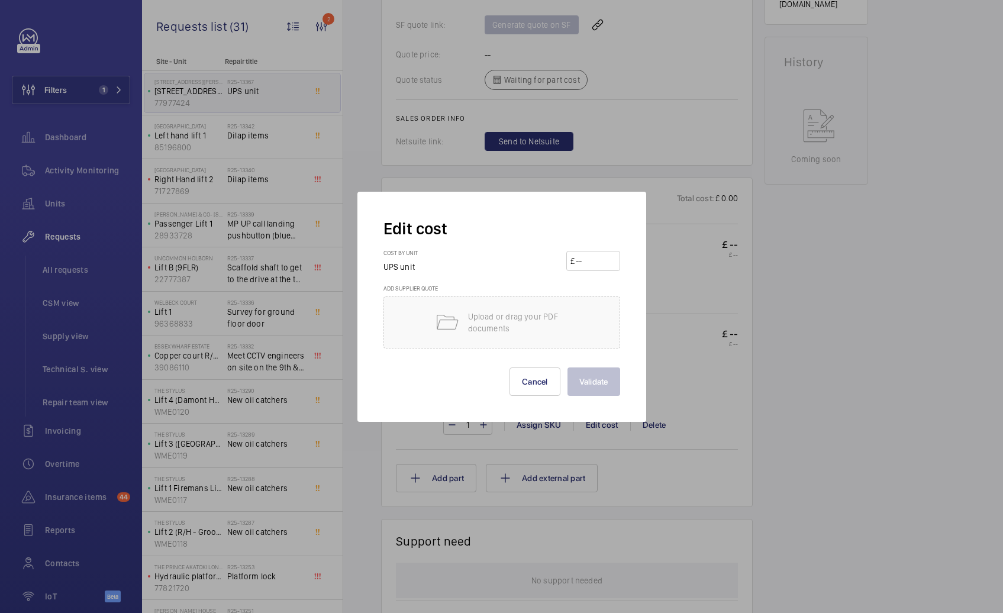
click at [594, 260] on input "number" at bounding box center [595, 261] width 41 height 19
paste input "150.12"
type input "150.12"
click at [600, 383] on button "Validate" at bounding box center [594, 382] width 53 height 28
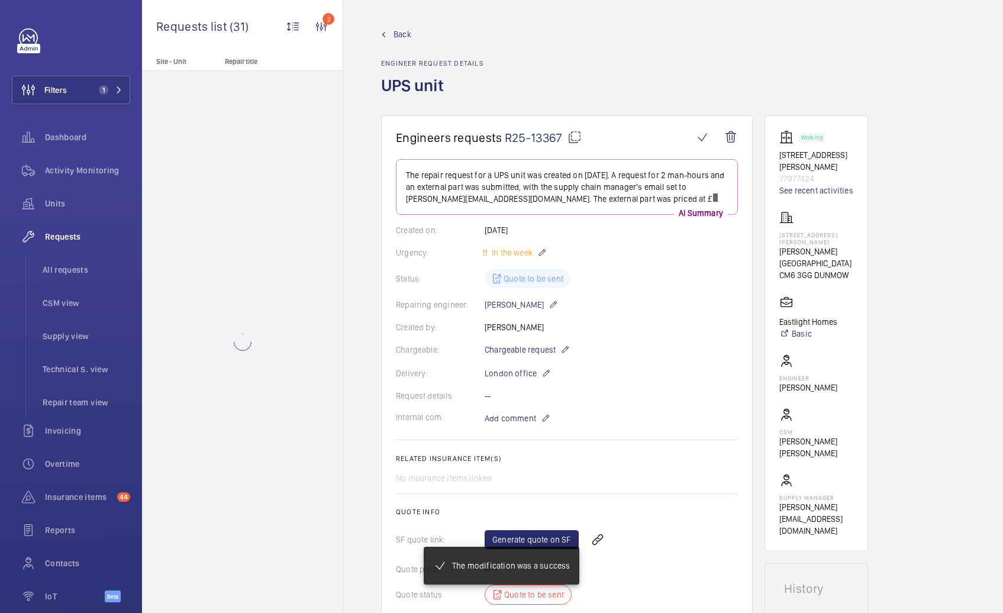
click at [546, 408] on wm-front-card-body "The repair request for a UPS unit was created on [DATE]. A request for 2 man-ho…" at bounding box center [567, 412] width 342 height 507
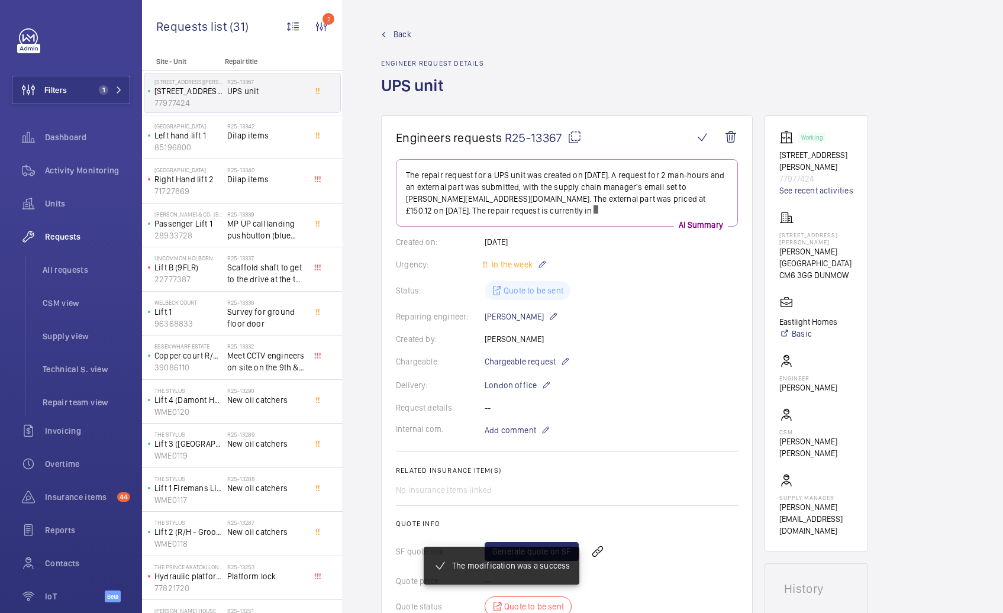
click at [539, 421] on wm-front-card-body "The repair request for a UPS unit was created on [DATE]. A request for 2 man-ho…" at bounding box center [567, 418] width 342 height 518
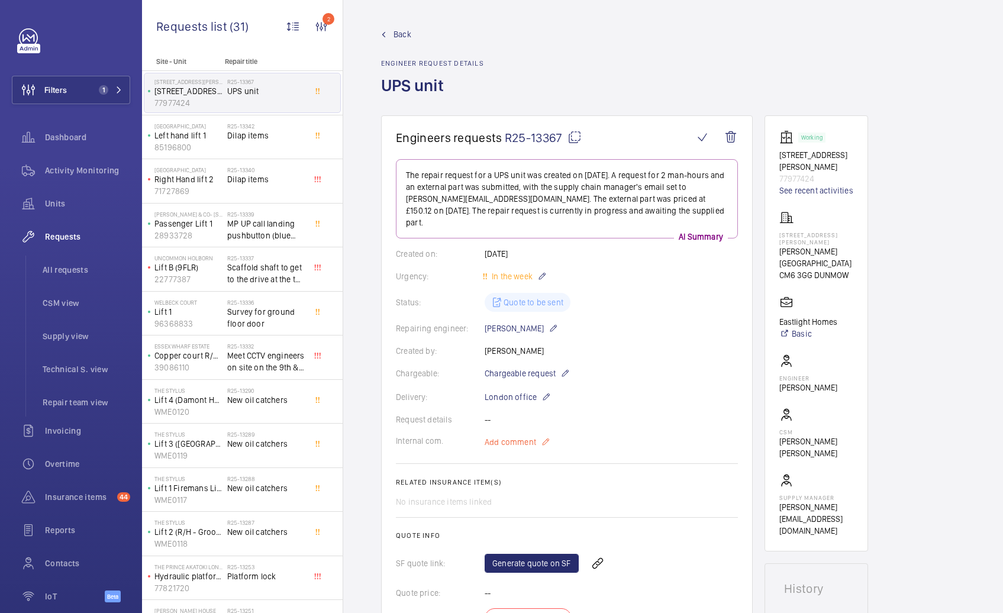
click at [544, 435] on mat-icon at bounding box center [545, 442] width 9 height 14
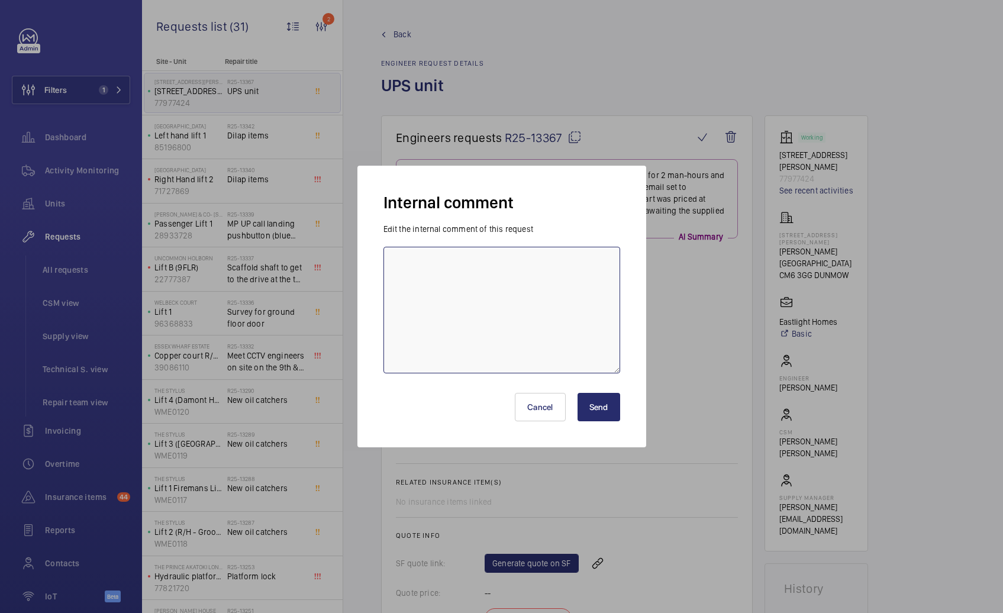
click at [415, 301] on textarea at bounding box center [501, 310] width 237 height 127
click at [537, 259] on textarea "[PERSON_NAME] -" at bounding box center [501, 310] width 237 height 127
paste textarea "[URL][DOMAIN_NAME]"
type textarea "[PERSON_NAME] - [URL][DOMAIN_NAME]"
click at [612, 407] on button "Send" at bounding box center [599, 407] width 43 height 28
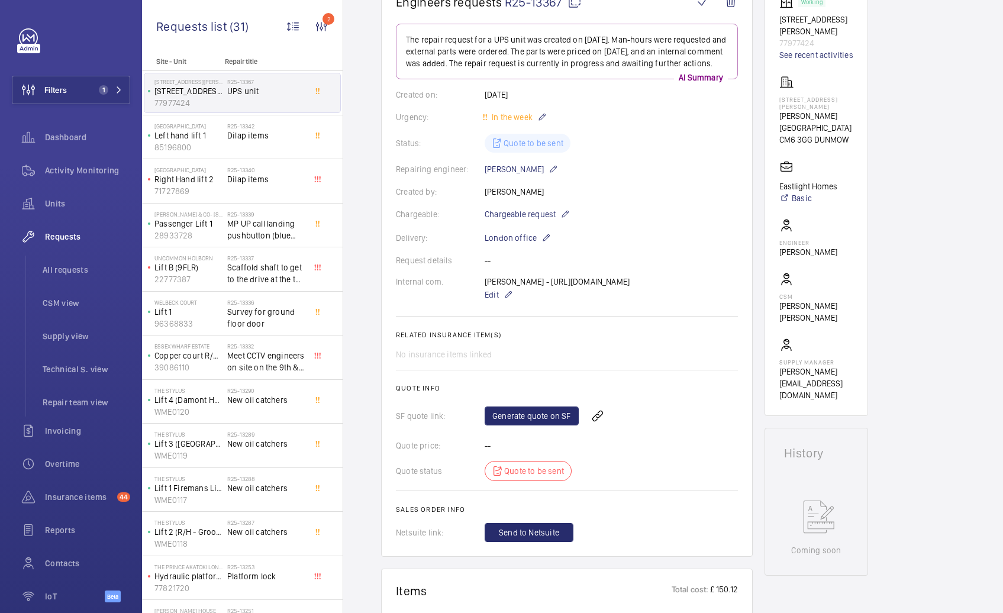
scroll to position [526, 0]
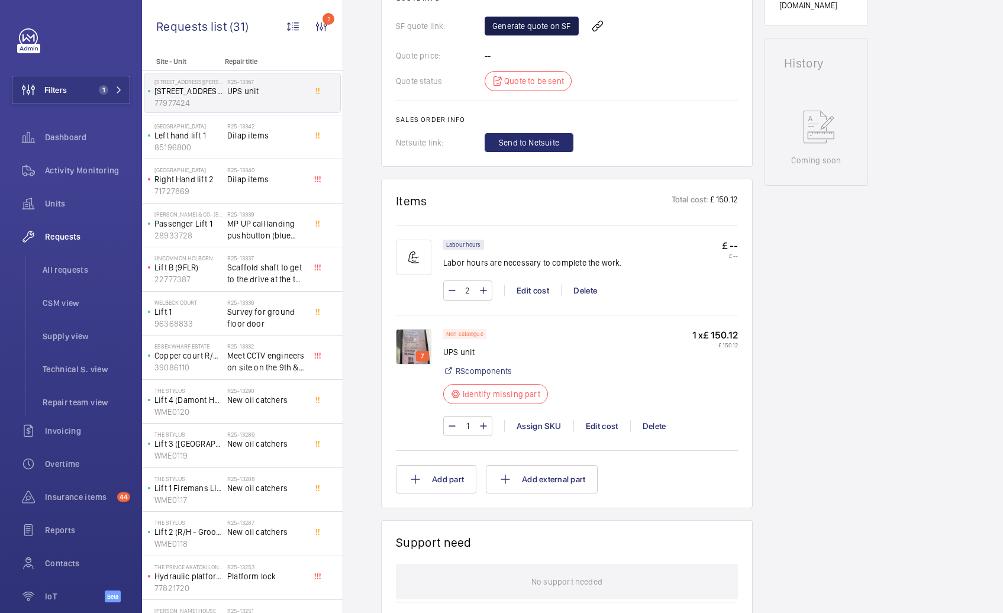
click at [502, 36] on link "Generate quote on SF" at bounding box center [532, 26] width 94 height 19
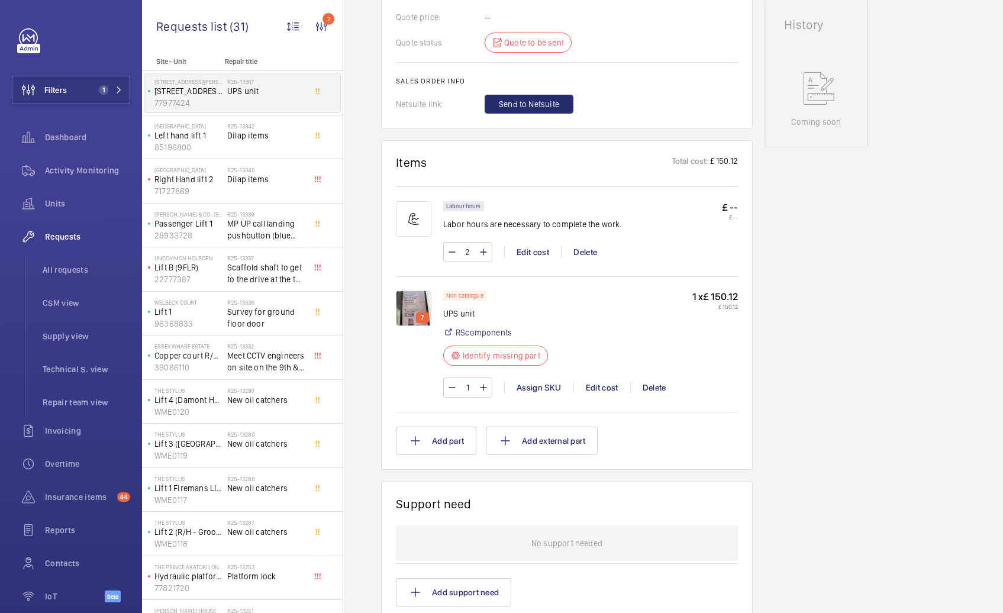
scroll to position [265, 0]
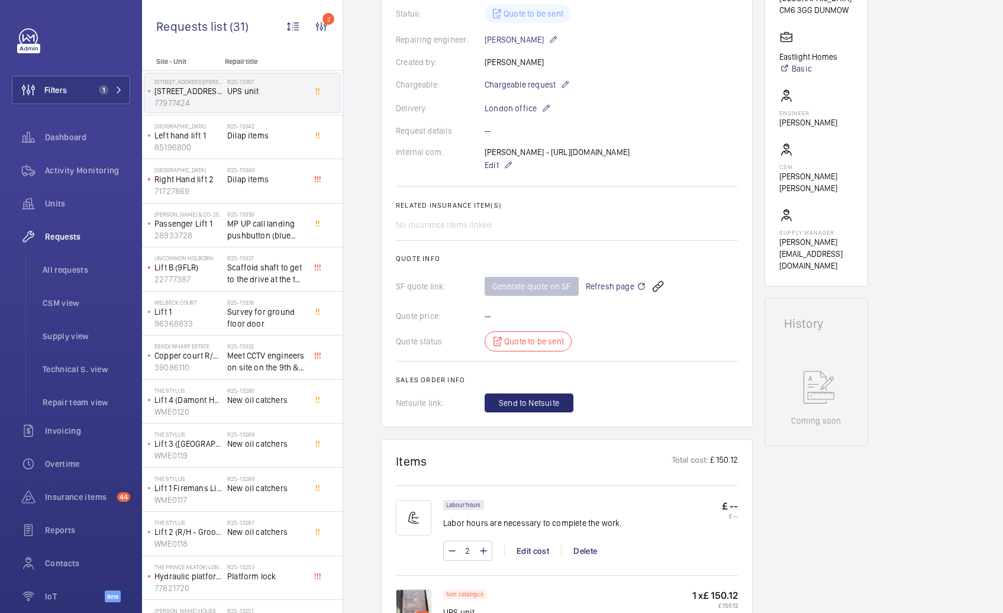
drag, startPoint x: 521, startPoint y: 165, endPoint x: 581, endPoint y: 178, distance: 61.2
click at [581, 172] on div "[PERSON_NAME] - [URL][DOMAIN_NAME] Edit" at bounding box center [557, 159] width 145 height 26
copy p "[URL][DOMAIN_NAME]"
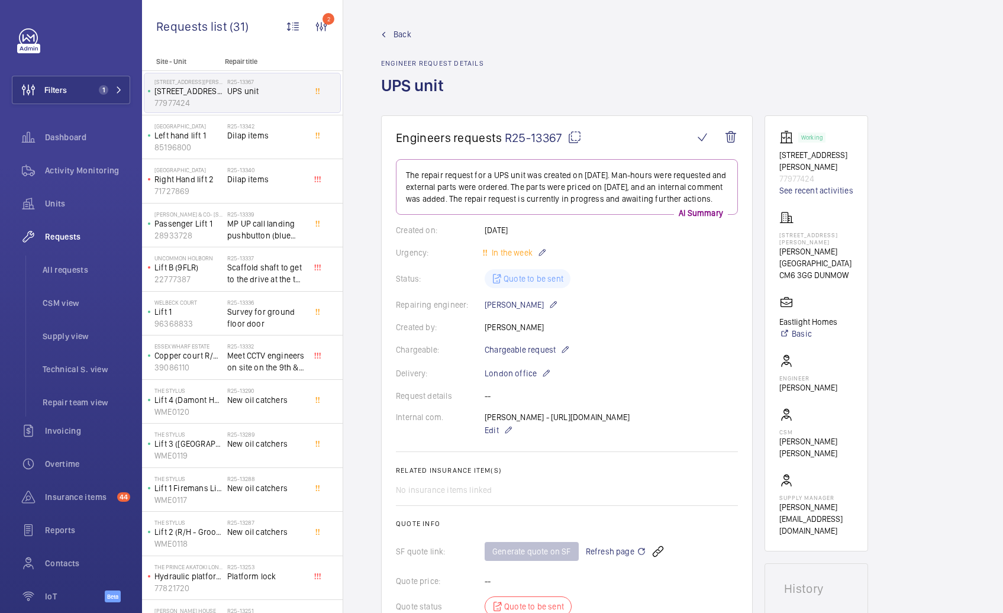
click at [571, 134] on mat-icon at bounding box center [575, 137] width 14 height 14
copy p "[URL][DOMAIN_NAME]"
type textarea "R25-13367"
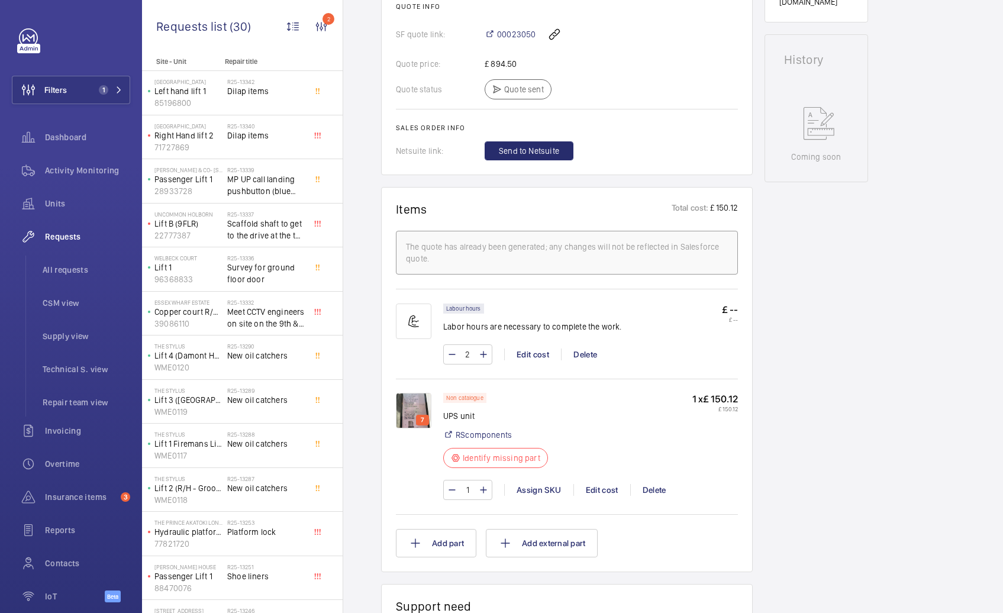
scroll to position [360, 0]
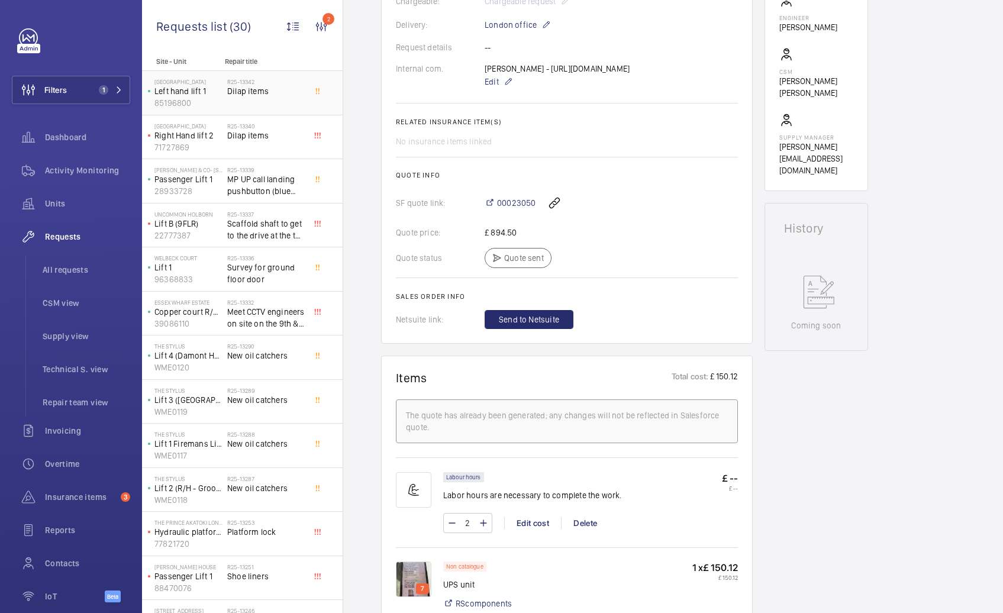
click at [254, 101] on div "R25-13342 Dilap items" at bounding box center [266, 95] width 78 height 34
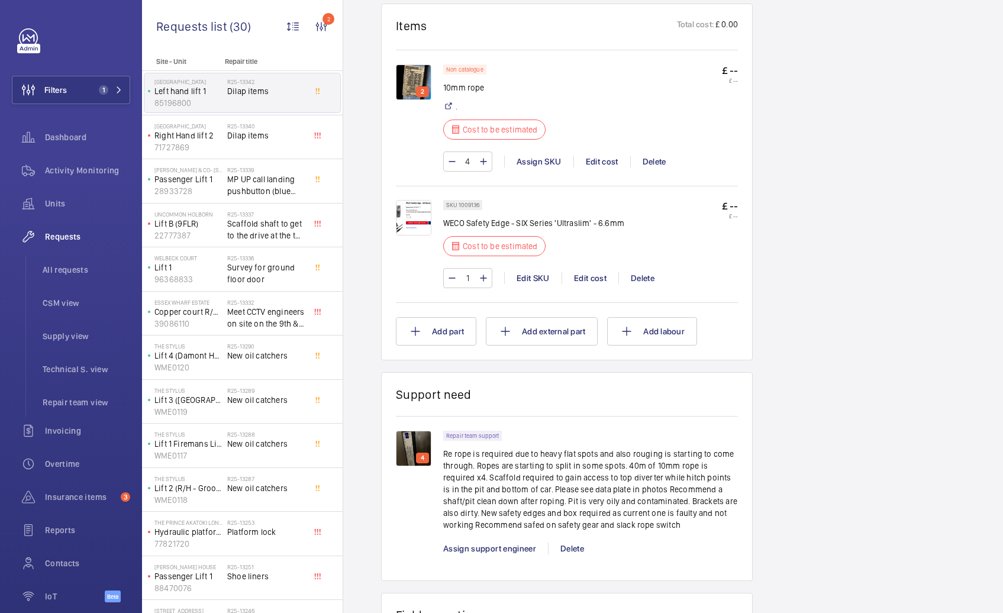
scroll to position [713, 0]
click at [408, 207] on img at bounding box center [414, 217] width 36 height 36
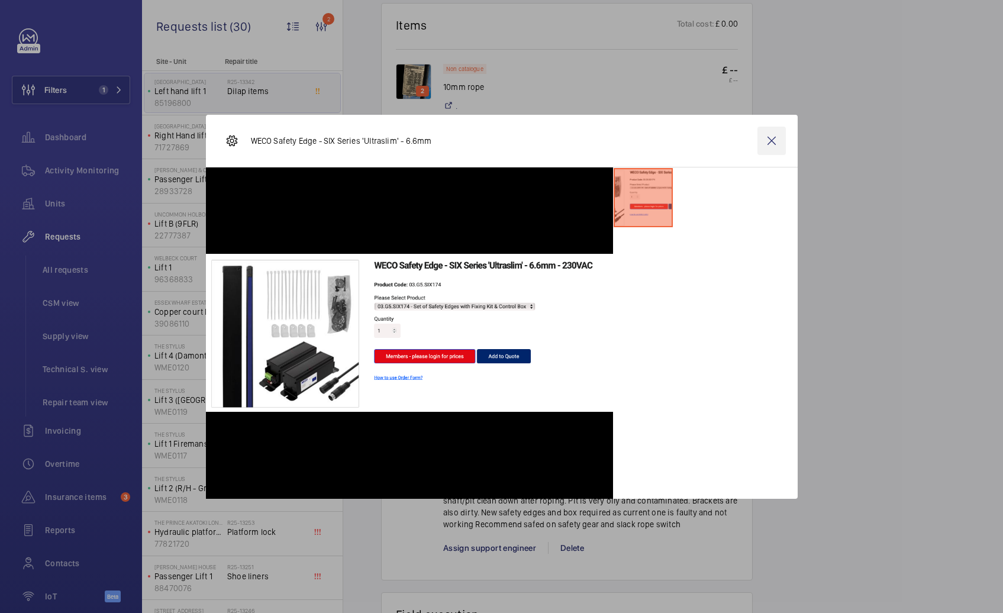
click at [768, 136] on wm-front-icon-button at bounding box center [772, 141] width 28 height 28
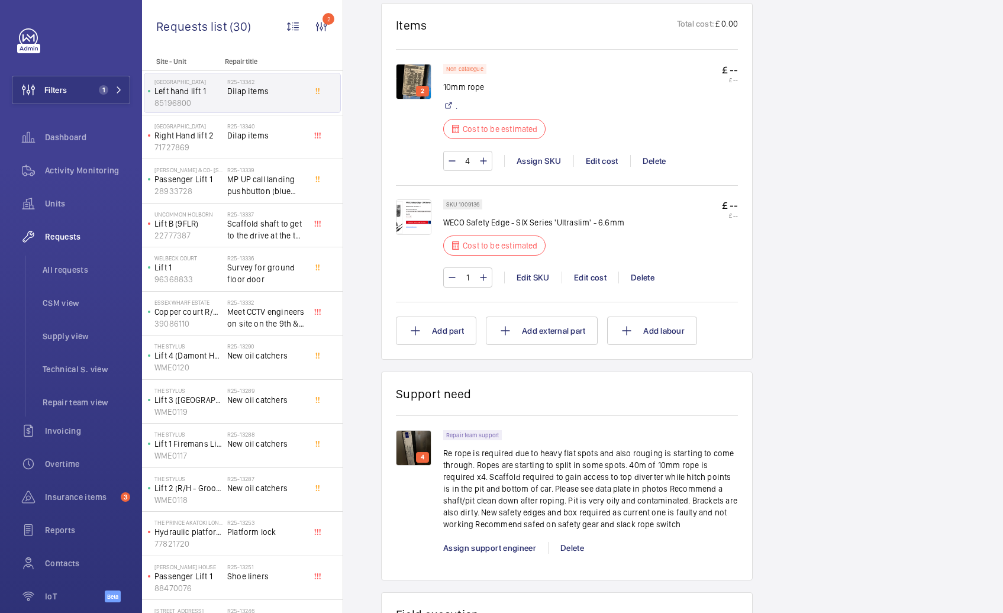
click at [413, 89] on img at bounding box center [414, 82] width 36 height 36
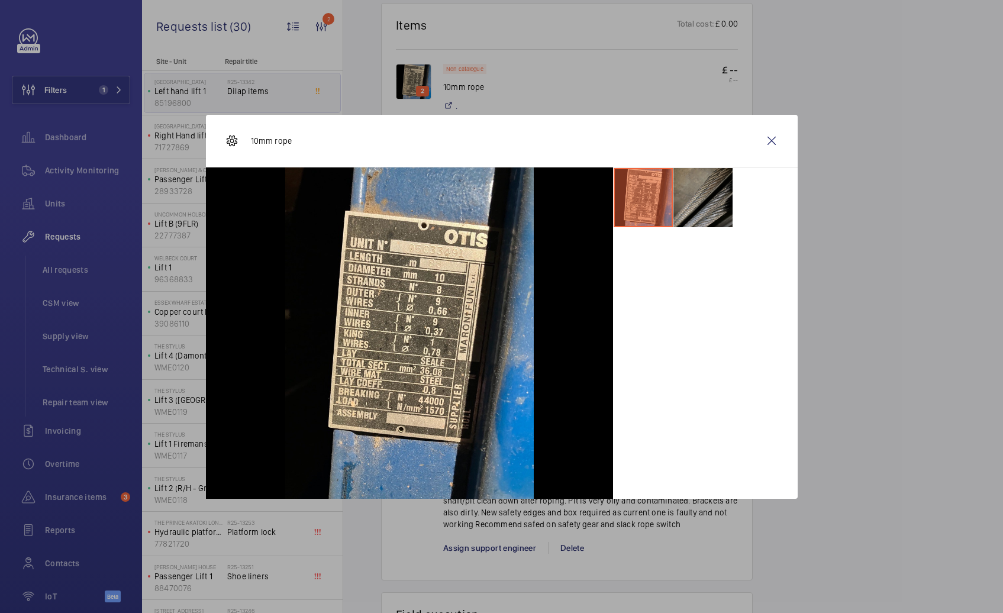
click at [713, 213] on li at bounding box center [702, 197] width 59 height 59
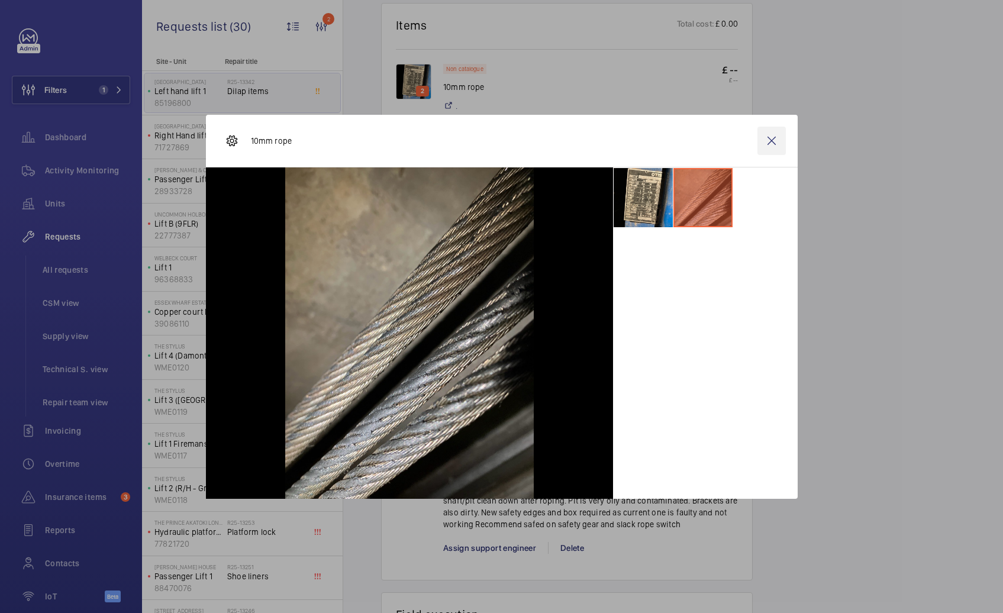
click at [777, 142] on wm-front-icon-button at bounding box center [772, 141] width 28 height 28
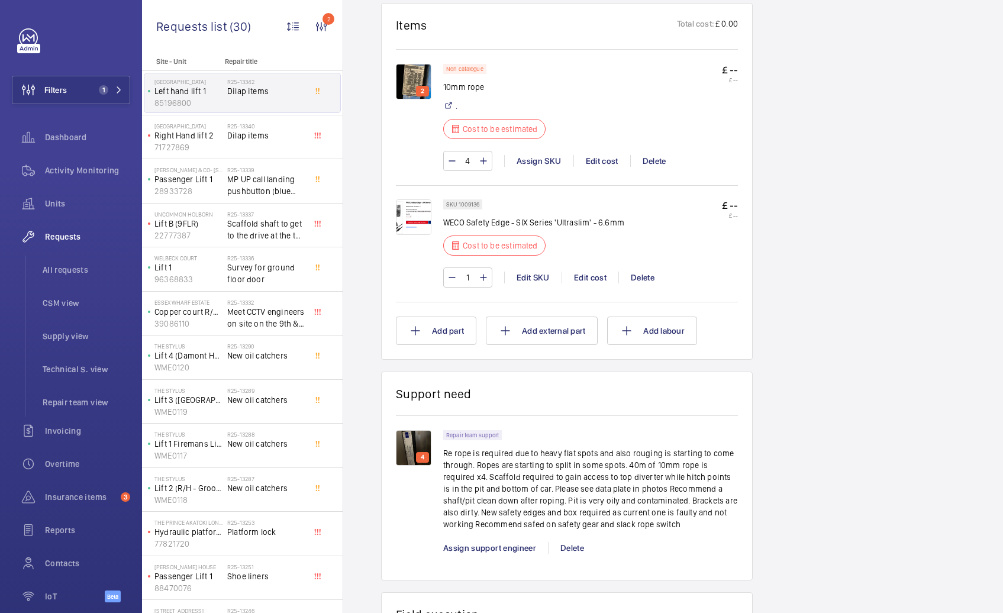
drag, startPoint x: 443, startPoint y: 453, endPoint x: 689, endPoint y: 521, distance: 255.6
click at [689, 521] on p "Re rope is required due to heavy flat spots and also rouging is starting to com…" at bounding box center [590, 488] width 295 height 83
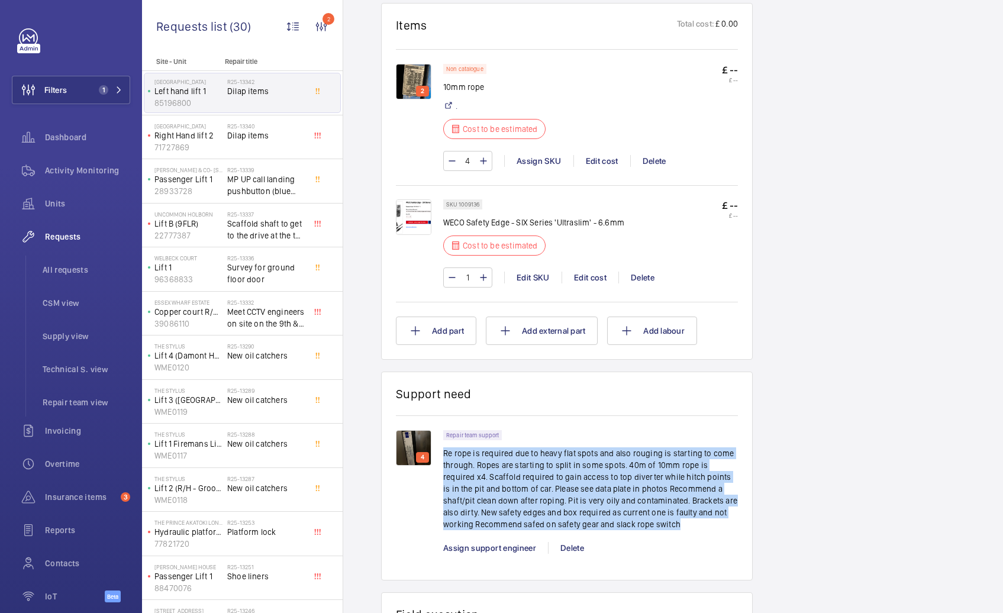
drag, startPoint x: 444, startPoint y: 452, endPoint x: 647, endPoint y: 521, distance: 214.5
click at [647, 521] on p "Re rope is required due to heavy flat spots and also rouging is starting to com…" at bounding box center [590, 488] width 295 height 83
copy p "Re rope is required due to heavy flat spots and also rouging is starting to com…"
click at [568, 223] on p "WECO Safety Edge - SIX Series 'Ultraslim' - 6.6mm" at bounding box center [533, 223] width 181 height 12
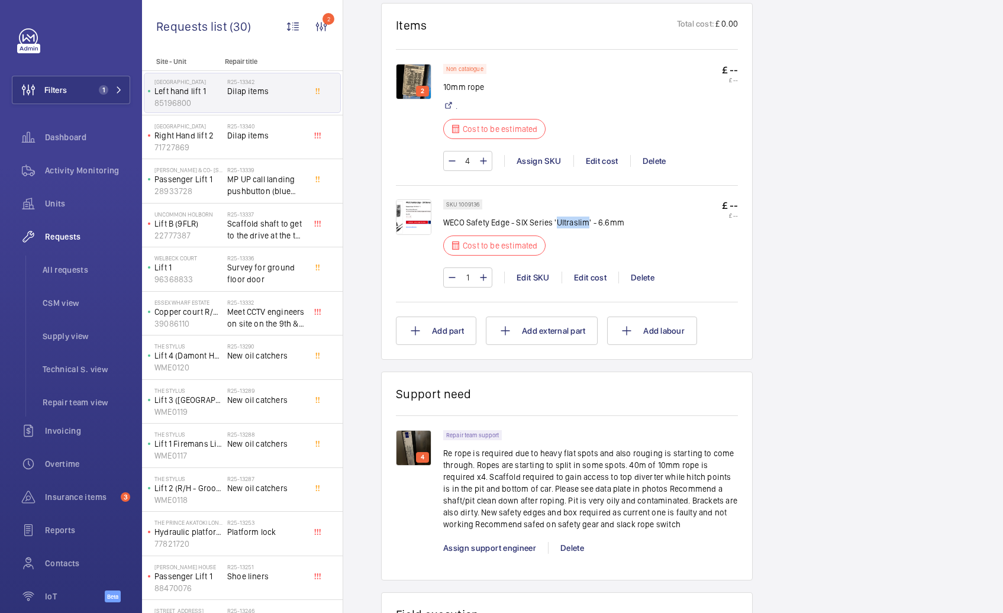
click at [568, 223] on p "WECO Safety Edge - SIX Series 'Ultraslim' - 6.6mm" at bounding box center [533, 223] width 181 height 12
copy div "WECO Safety Edge - SIX Series 'Ultraslim' - 6.6mm"
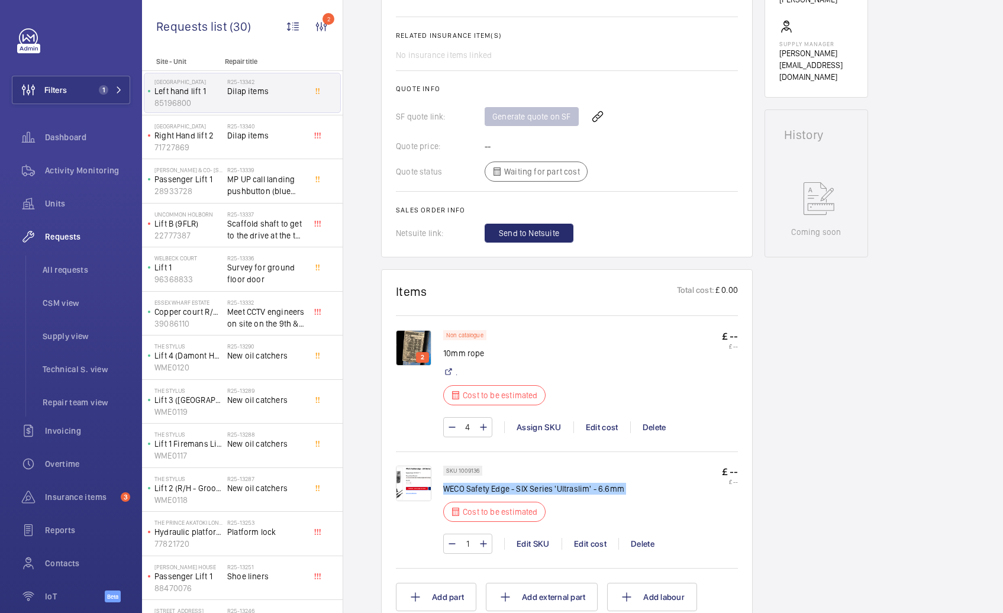
scroll to position [479, 0]
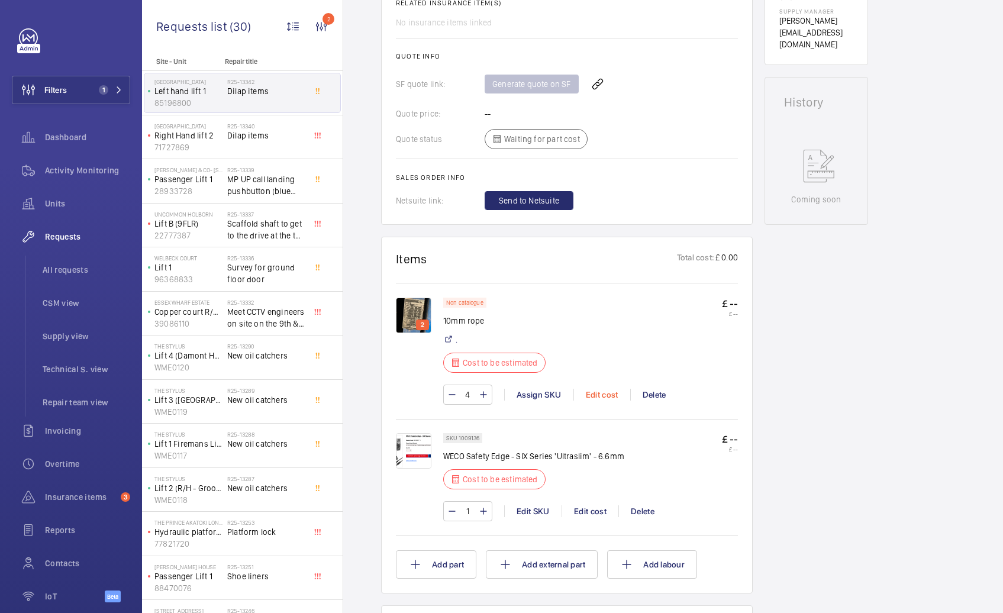
click at [600, 397] on div "Edit cost" at bounding box center [601, 395] width 57 height 12
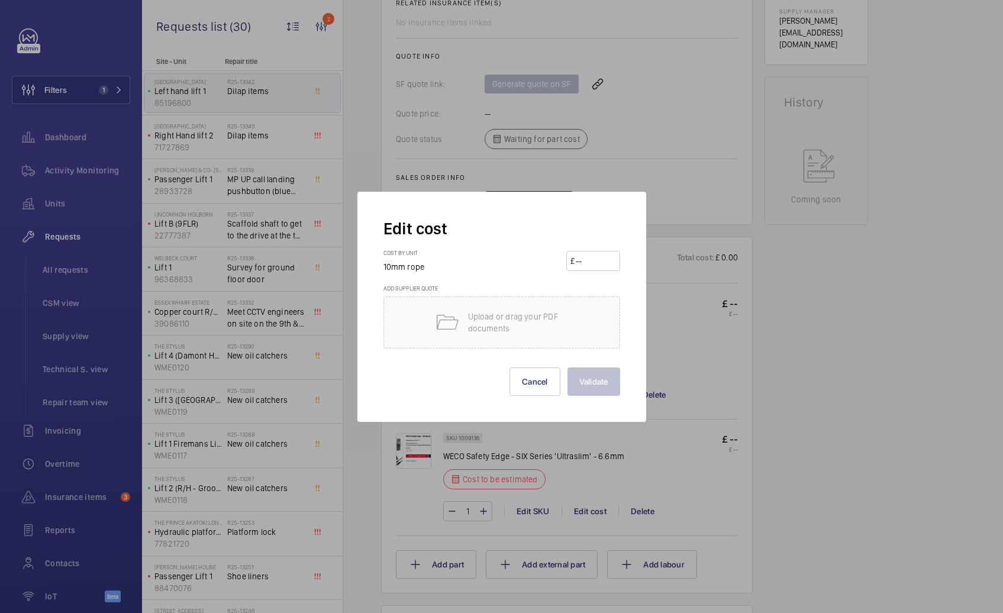
click at [585, 269] on input "number" at bounding box center [595, 261] width 41 height 19
type input "1250"
click at [579, 375] on button "Validate" at bounding box center [594, 382] width 53 height 28
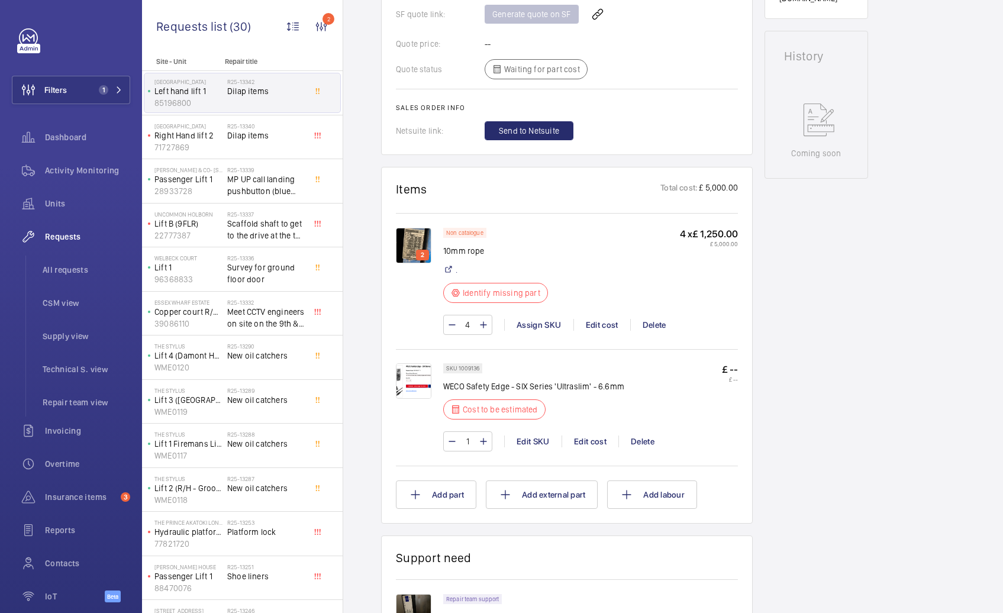
scroll to position [537, 0]
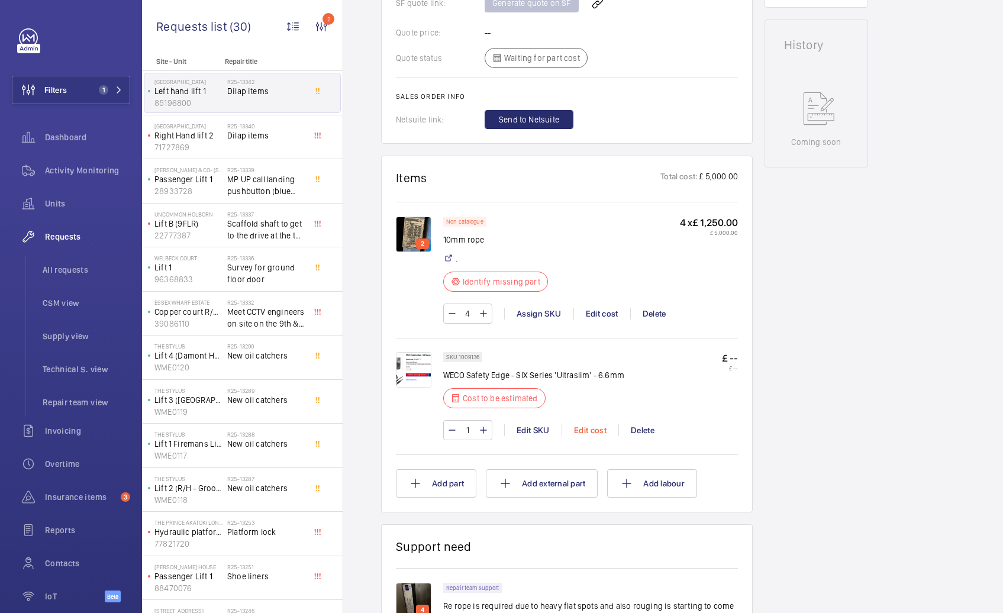
click at [605, 436] on div "Edit cost" at bounding box center [590, 430] width 57 height 12
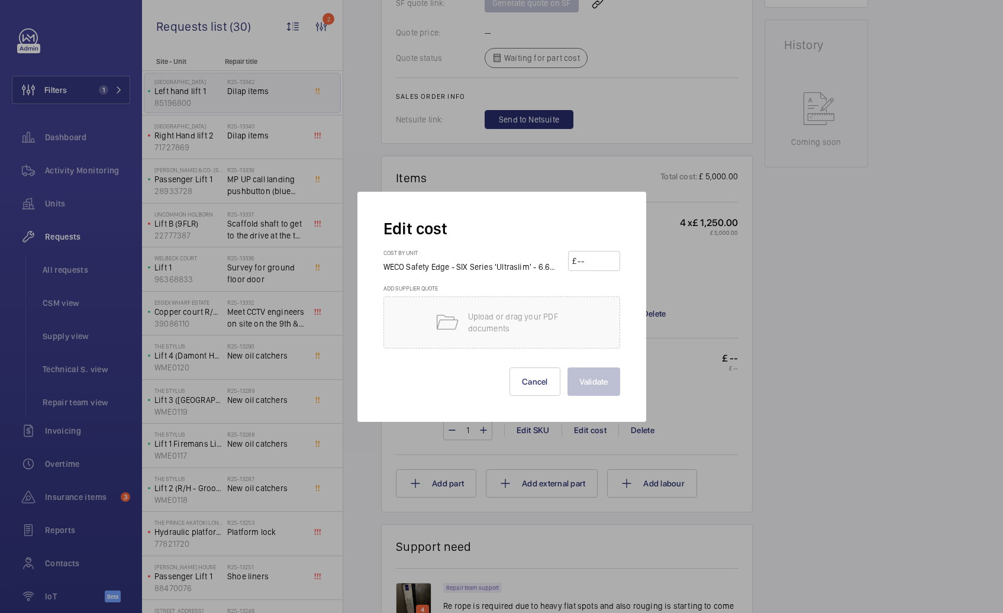
click at [614, 269] on input "number" at bounding box center [595, 261] width 39 height 19
type input "350"
click at [598, 379] on button "Validate" at bounding box center [594, 382] width 53 height 28
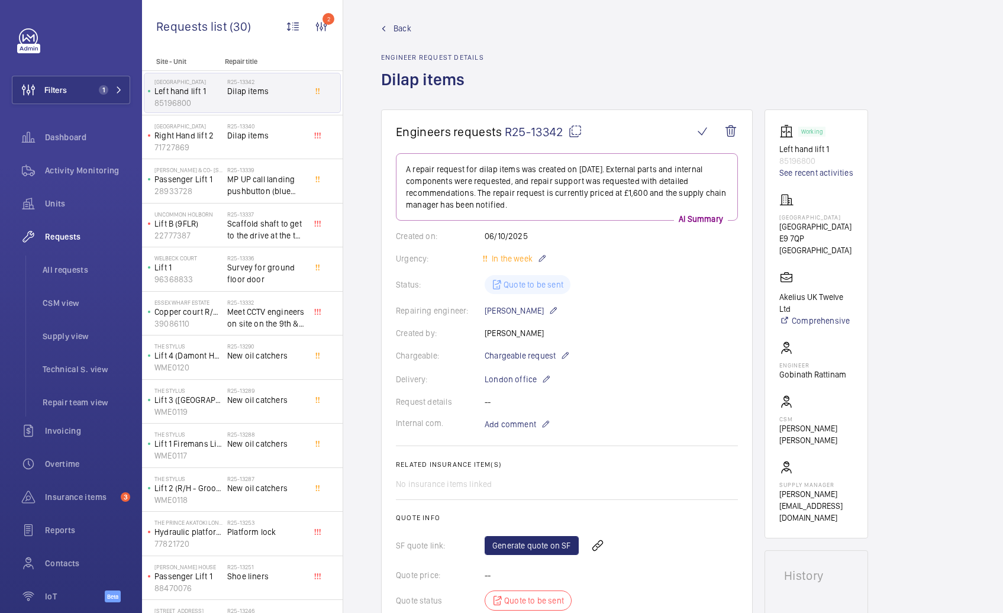
scroll to position [0, 0]
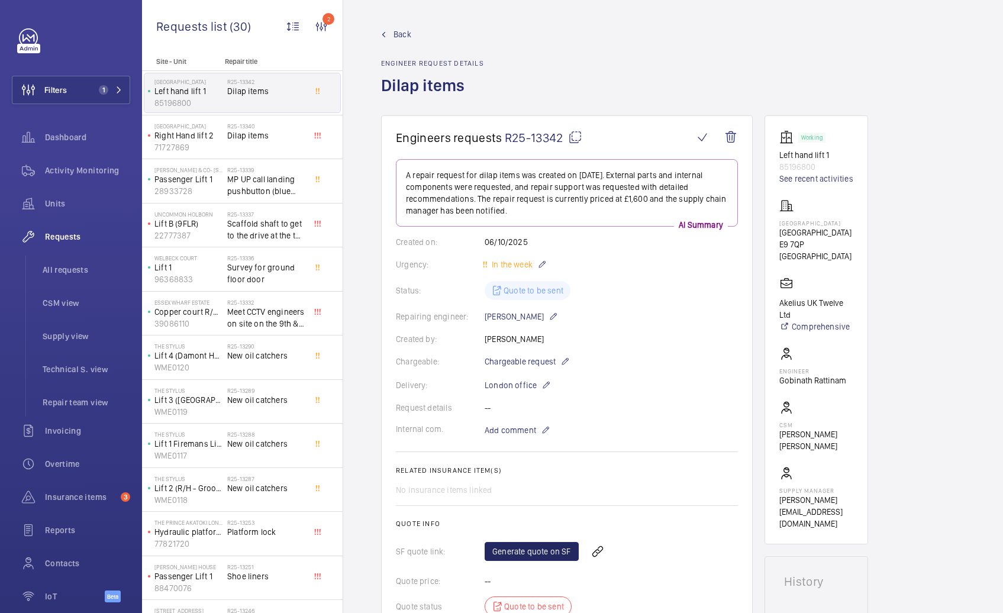
click at [539, 551] on link "Generate quote on SF" at bounding box center [532, 551] width 94 height 19
click at [0, 0] on mat-sidenav-content "Filters 1 Dashboard Activity Monitoring Units Requests All requests CSM view Su…" at bounding box center [501, 306] width 1003 height 613
drag, startPoint x: 574, startPoint y: 141, endPoint x: 524, endPoint y: 95, distance: 68.3
click at [575, 141] on mat-icon at bounding box center [575, 137] width 14 height 14
copy link "quote"
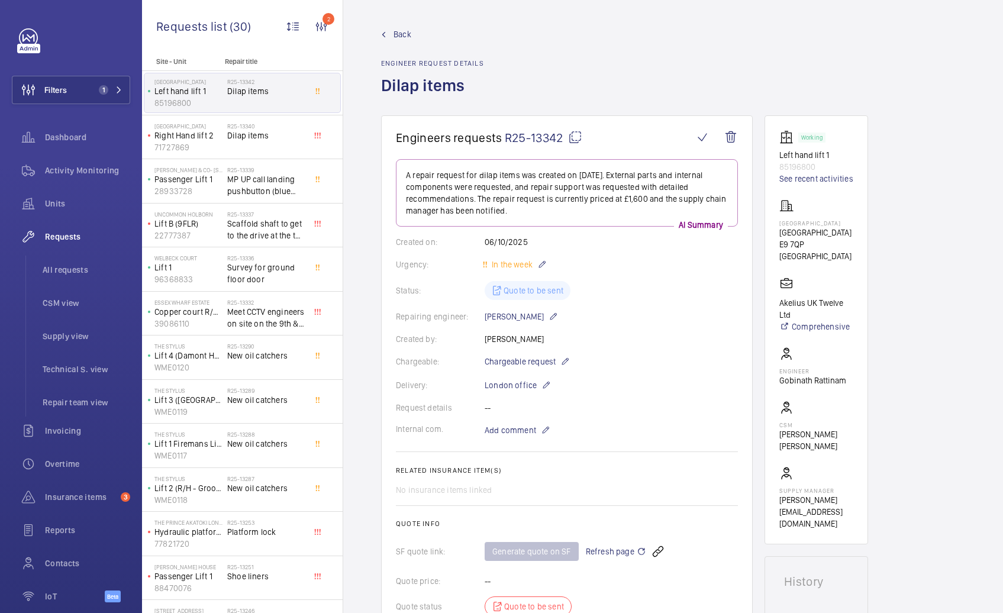
click at [573, 138] on mat-icon at bounding box center [575, 137] width 14 height 14
drag, startPoint x: 780, startPoint y: 223, endPoint x: 850, endPoint y: 237, distance: 71.3
click at [850, 237] on wm-front-card-body "Working Left hand lift 1 85196800 See recent activities Grove House Tudor Grove…" at bounding box center [816, 329] width 74 height 399
drag, startPoint x: 781, startPoint y: 222, endPoint x: 826, endPoint y: 233, distance: 46.4
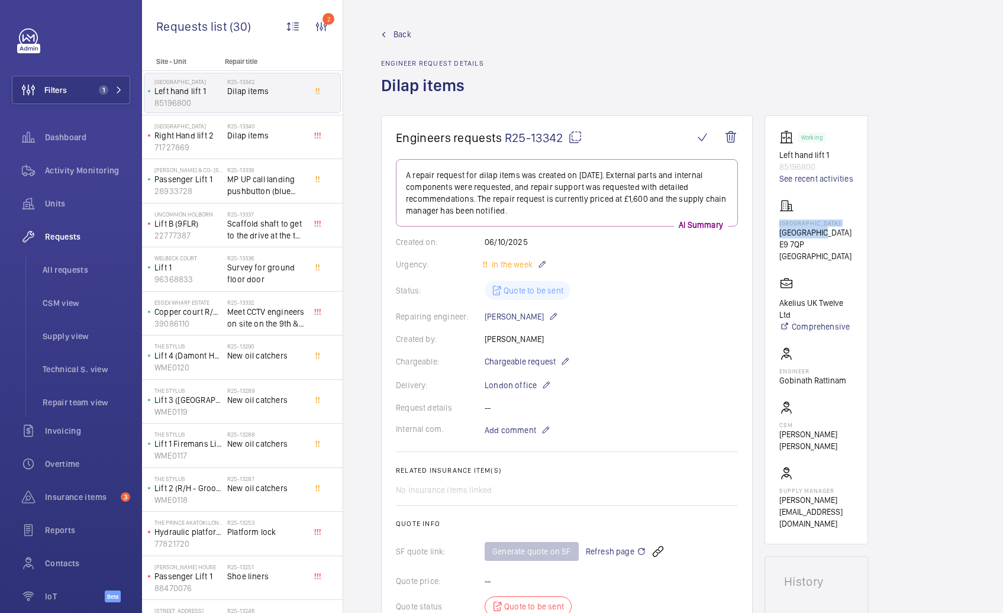
click at [826, 233] on div "Grove House Tudor Grove E9 7QP LONDON" at bounding box center [816, 230] width 74 height 63
copy div "Grove House Tudor Grove"
click at [778, 156] on wm-front-card "Working Left hand lift 1 85196800 See recent activities Grove House Tudor Grove…" at bounding box center [817, 329] width 104 height 429
drag, startPoint x: 778, startPoint y: 156, endPoint x: 808, endPoint y: 165, distance: 32.2
click at [808, 165] on wm-front-card "Working Left hand lift 1 85196800 See recent activities Grove House Tudor Grove…" at bounding box center [817, 329] width 104 height 429
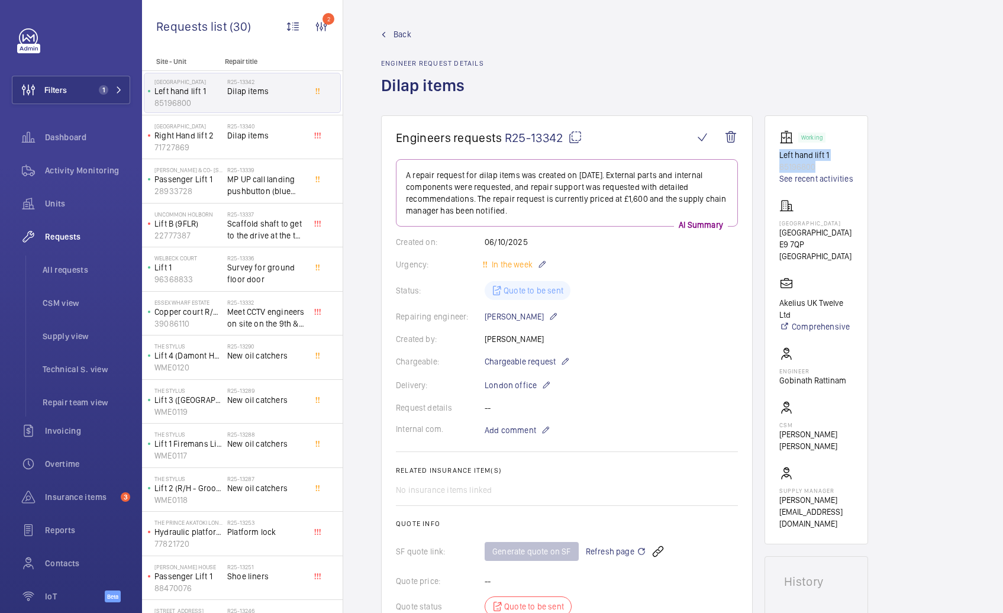
copy div "Left hand lift 1 85196800"
click at [547, 429] on mat-icon at bounding box center [545, 430] width 9 height 14
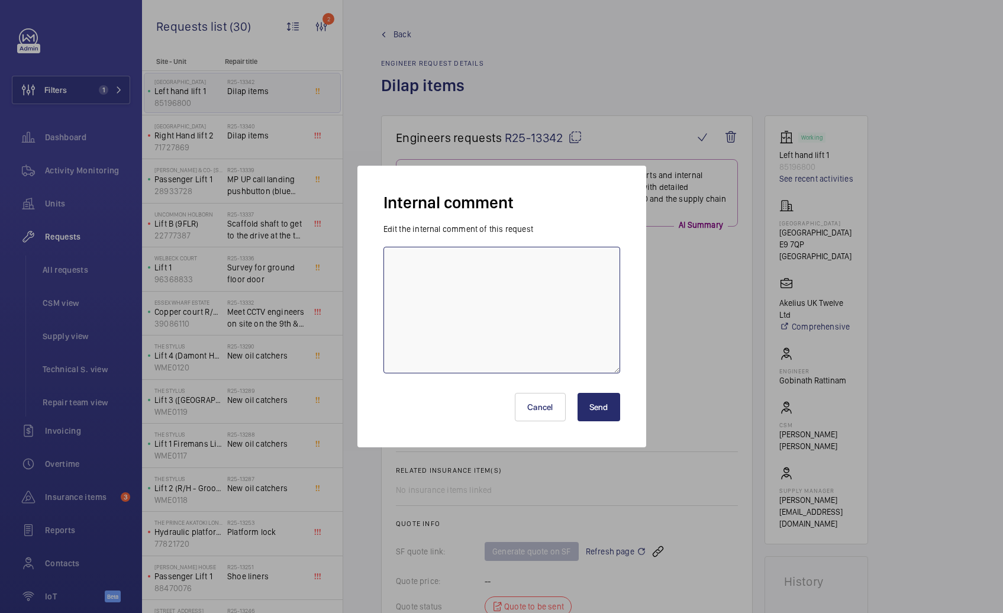
click at [488, 315] on textarea at bounding box center [501, 310] width 237 height 127
click at [422, 263] on textarea "Ricardo Request Price for ropes" at bounding box center [501, 310] width 237 height 127
click at [580, 264] on textarea "Ricardo - Request Price for ropes" at bounding box center [501, 310] width 237 height 127
type textarea "Ricardo - Request Price for ropes 8/10/2025"
click at [614, 408] on button "Send" at bounding box center [599, 407] width 43 height 28
